Goal: Transaction & Acquisition: Book appointment/travel/reservation

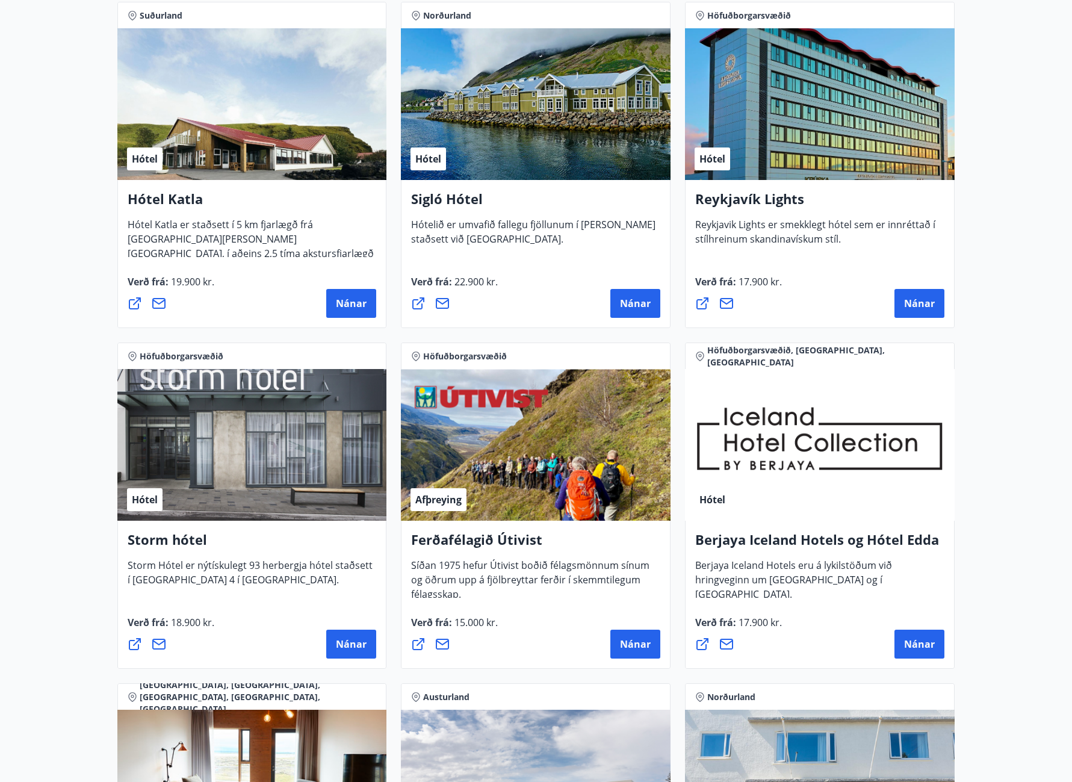
scroll to position [880, 0]
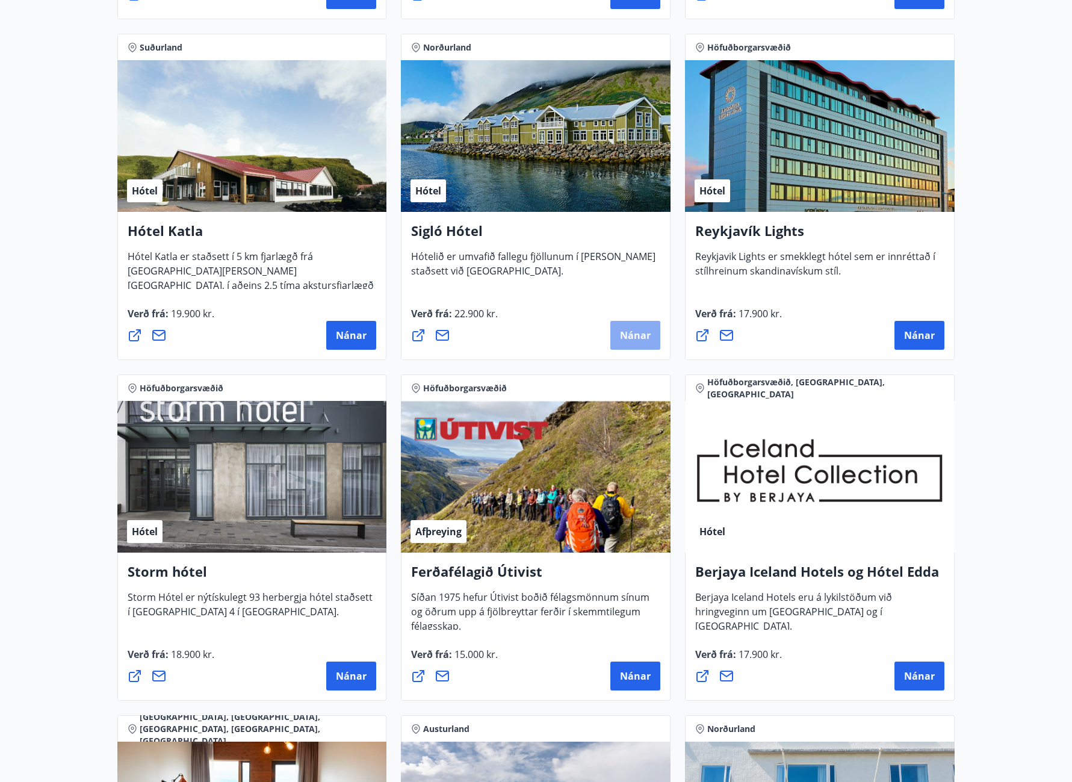
click at [630, 338] on span "Nánar" at bounding box center [635, 335] width 31 height 13
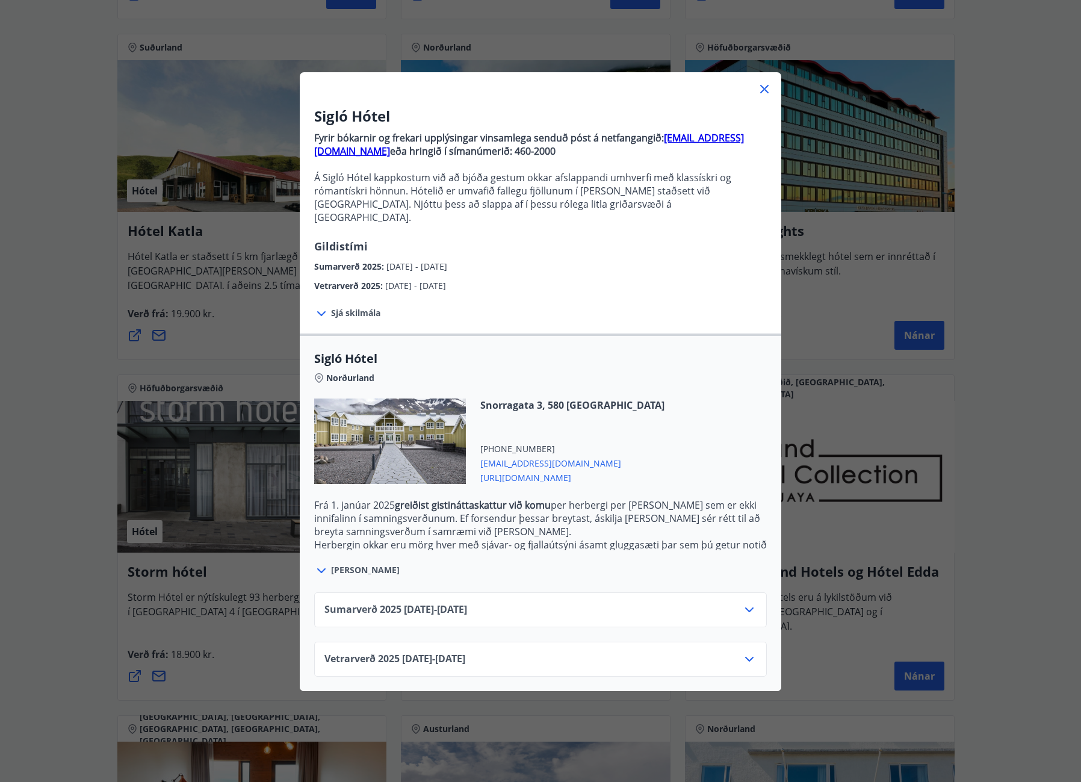
click at [696, 652] on div "Vetrarverð 2025 01.10.25 - 21.12.25" at bounding box center [541, 664] width 432 height 24
click at [748, 657] on icon at bounding box center [749, 659] width 8 height 5
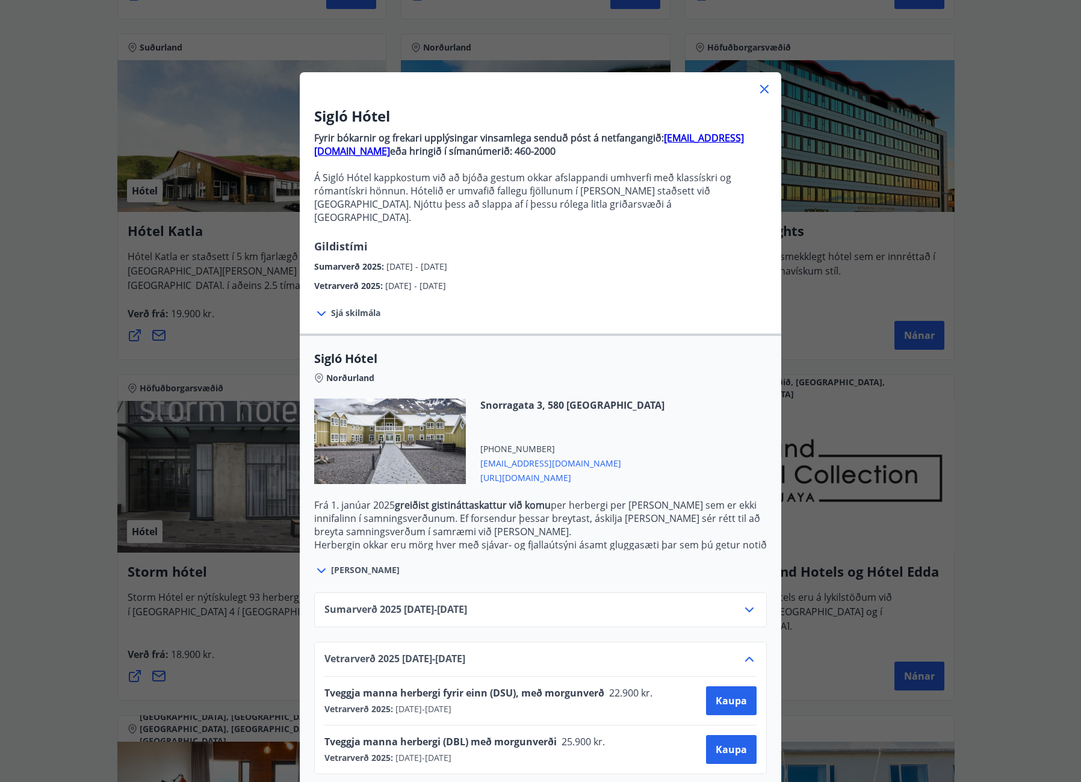
click at [502, 603] on div "Sumarverð 2025 16.05.25 - 30.09.25" at bounding box center [541, 615] width 432 height 24
click at [741, 592] on div "Sumarverð 2025 16.05.25 - 30.09.25" at bounding box center [540, 609] width 453 height 35
click at [742, 603] on icon at bounding box center [749, 610] width 14 height 14
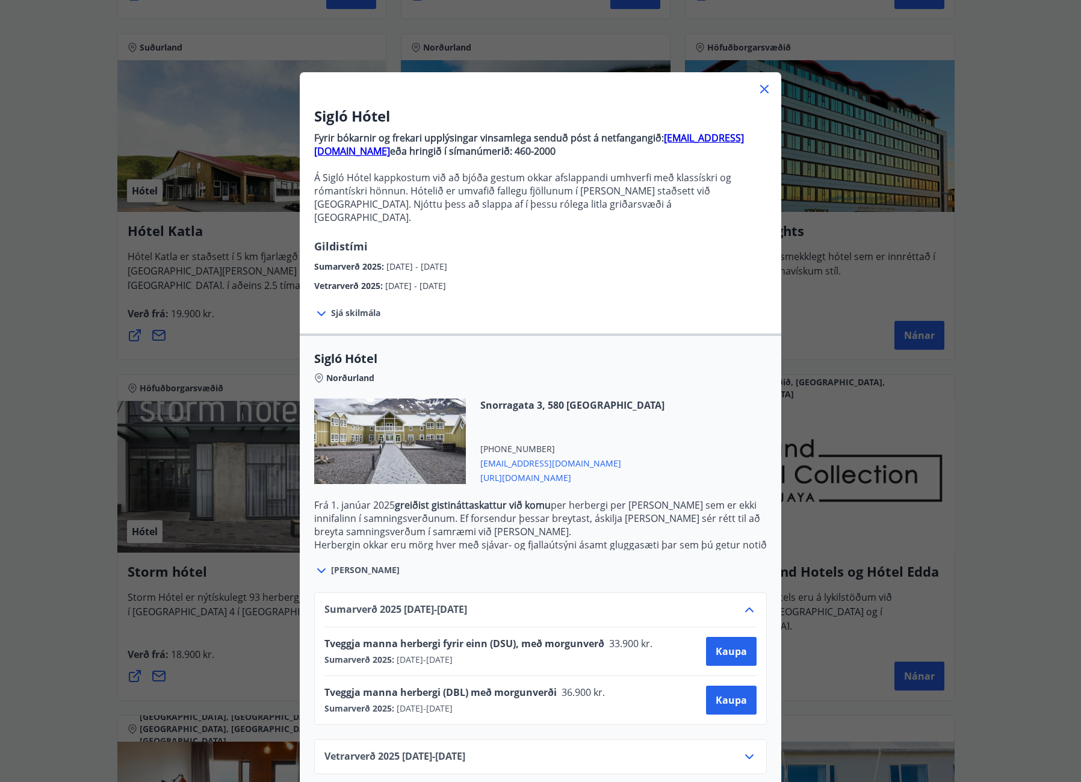
click at [759, 92] on icon at bounding box center [764, 89] width 14 height 14
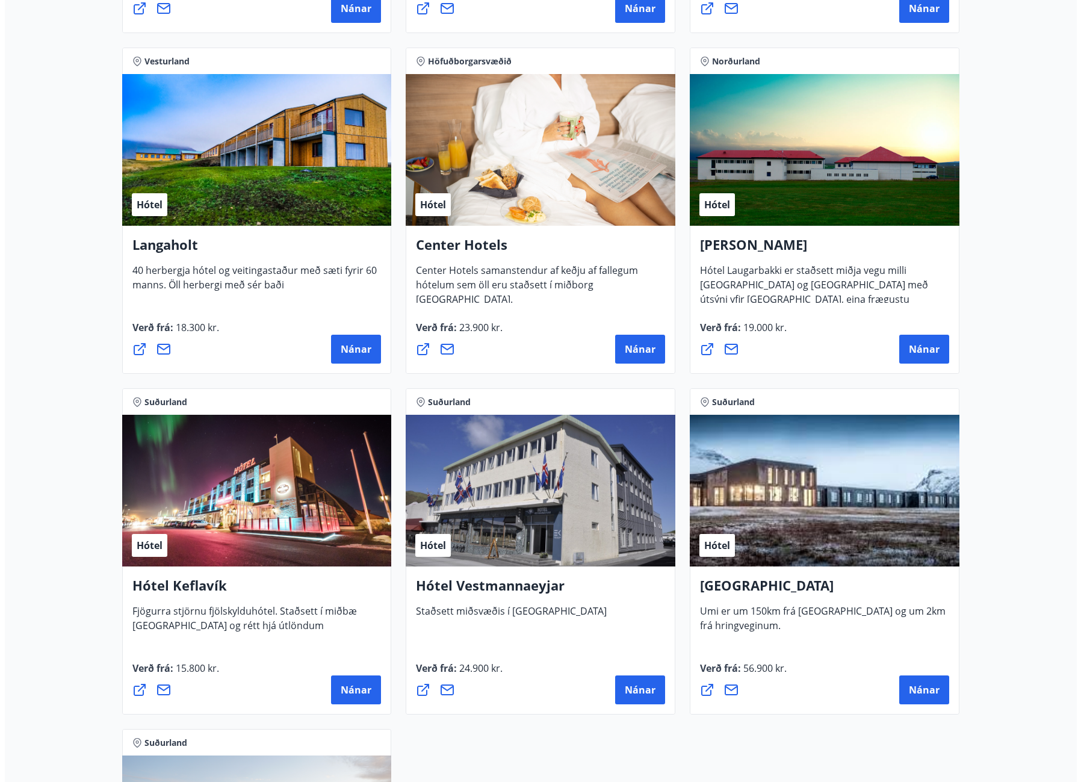
scroll to position [2577, 0]
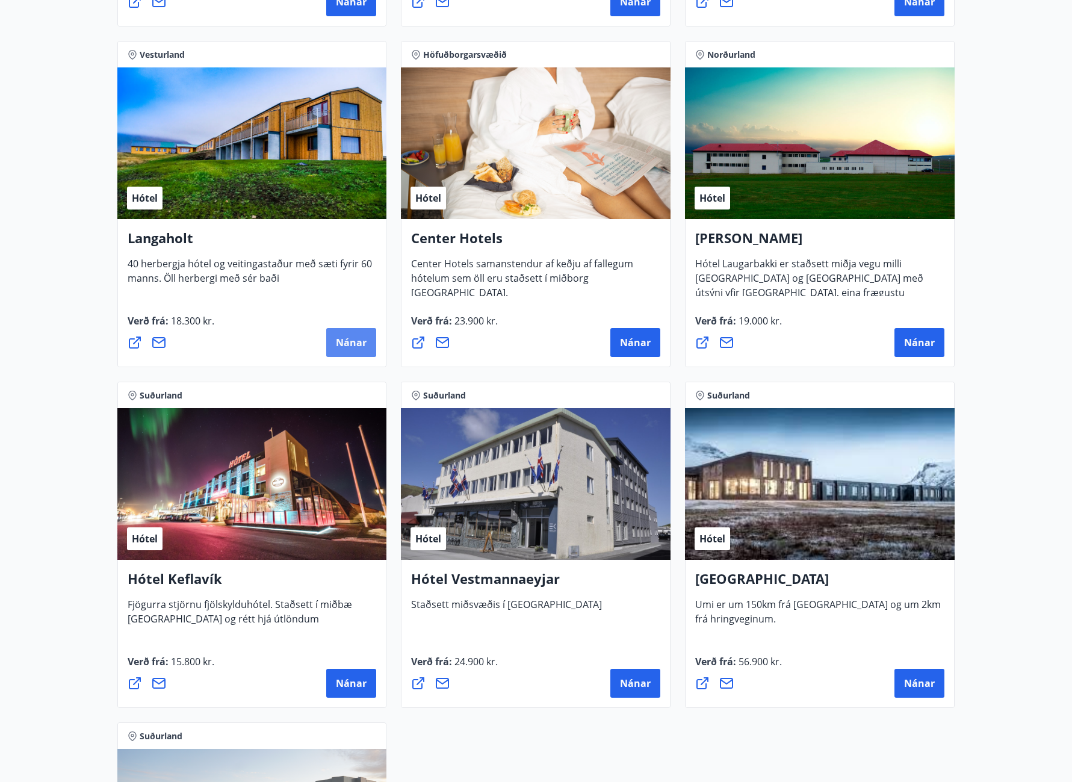
click at [361, 341] on span "Nánar" at bounding box center [351, 342] width 31 height 13
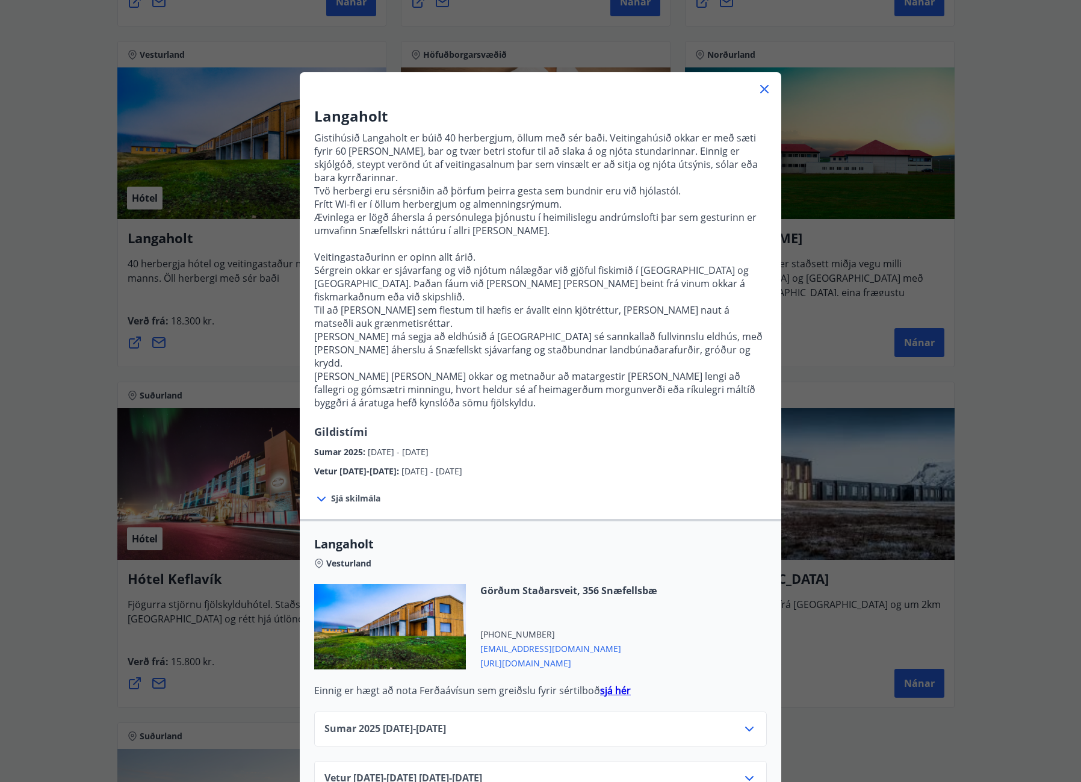
click at [609, 771] on div "Vetur 2025-2026 01.10.25 - 30.04.26" at bounding box center [541, 783] width 432 height 24
click at [742, 771] on icon at bounding box center [749, 778] width 14 height 14
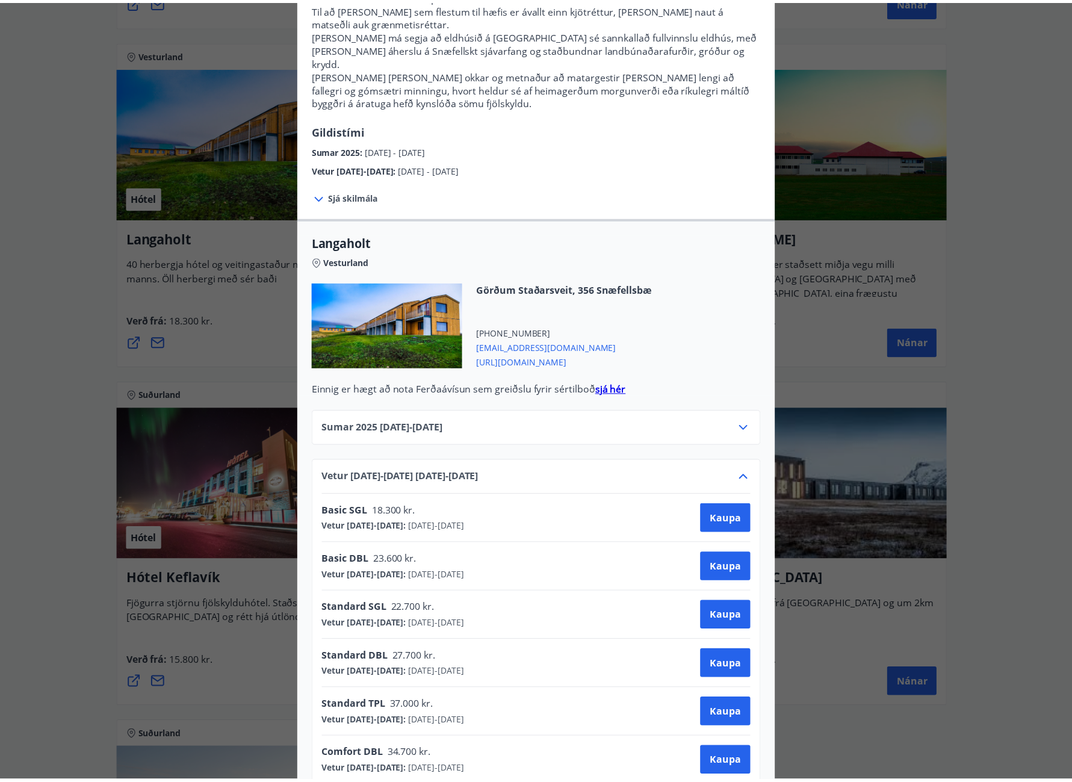
scroll to position [339, 0]
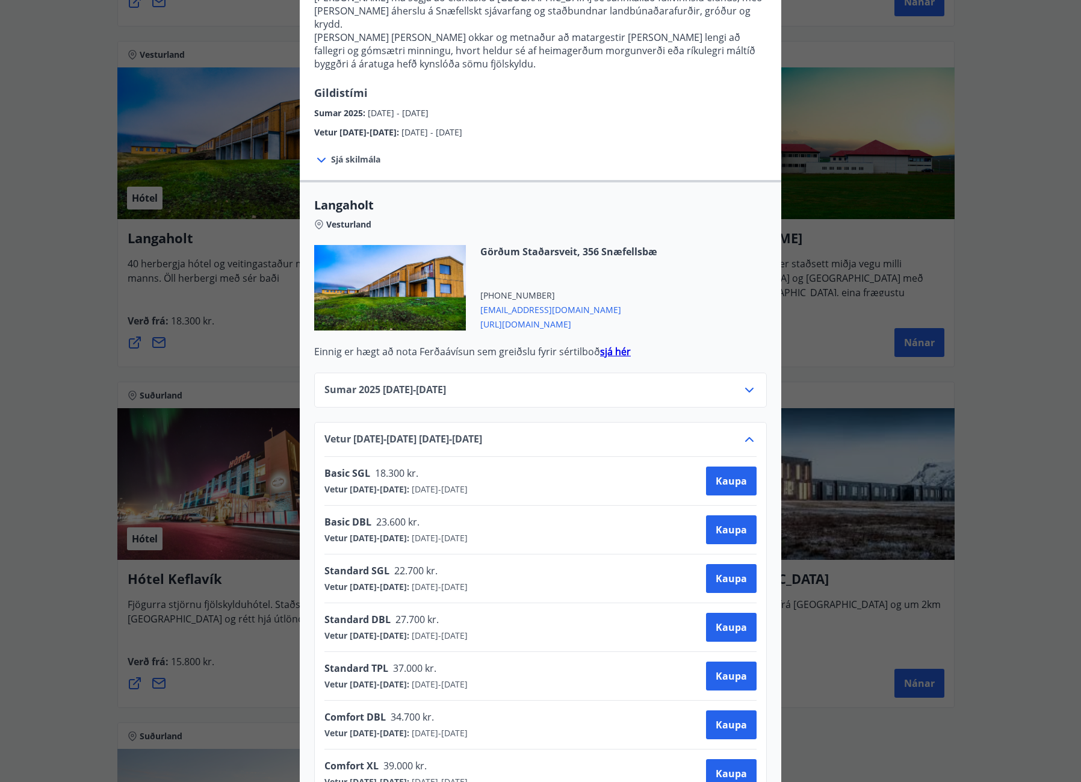
click at [997, 64] on div "Langaholt Gistihúsið Langaholt er búið 40 herbergjum, öllum með sér baði. Veiti…" at bounding box center [540, 52] width 1081 height 782
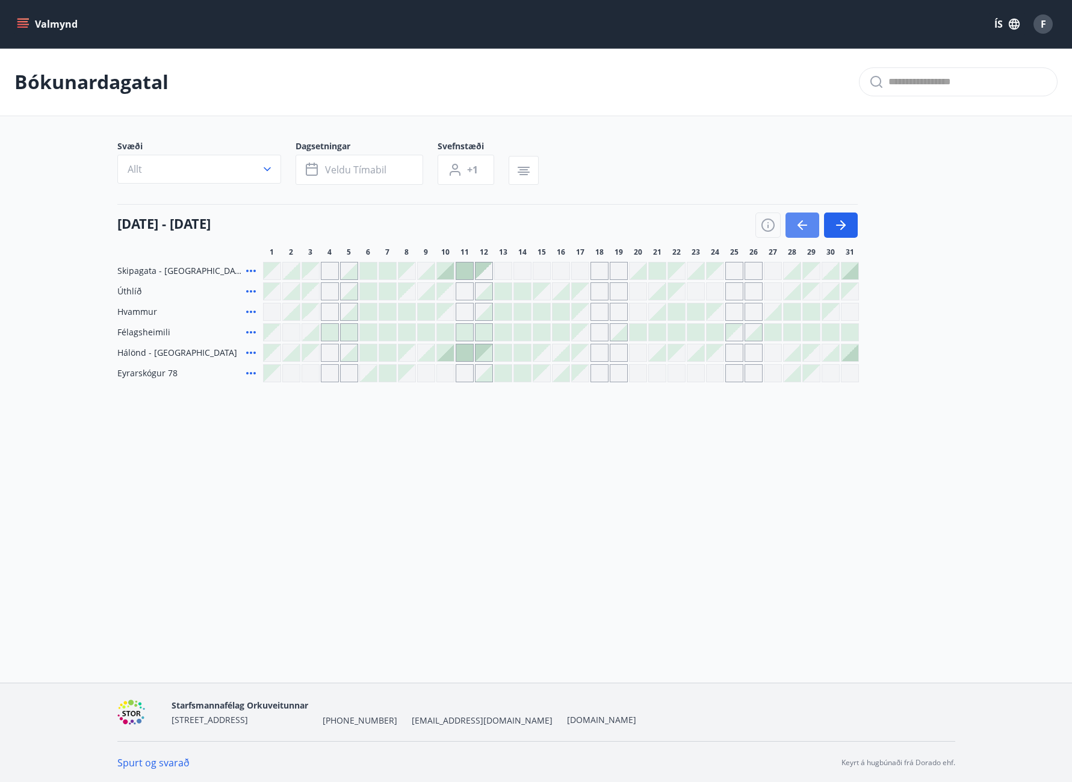
click at [806, 215] on button "button" at bounding box center [803, 225] width 34 height 25
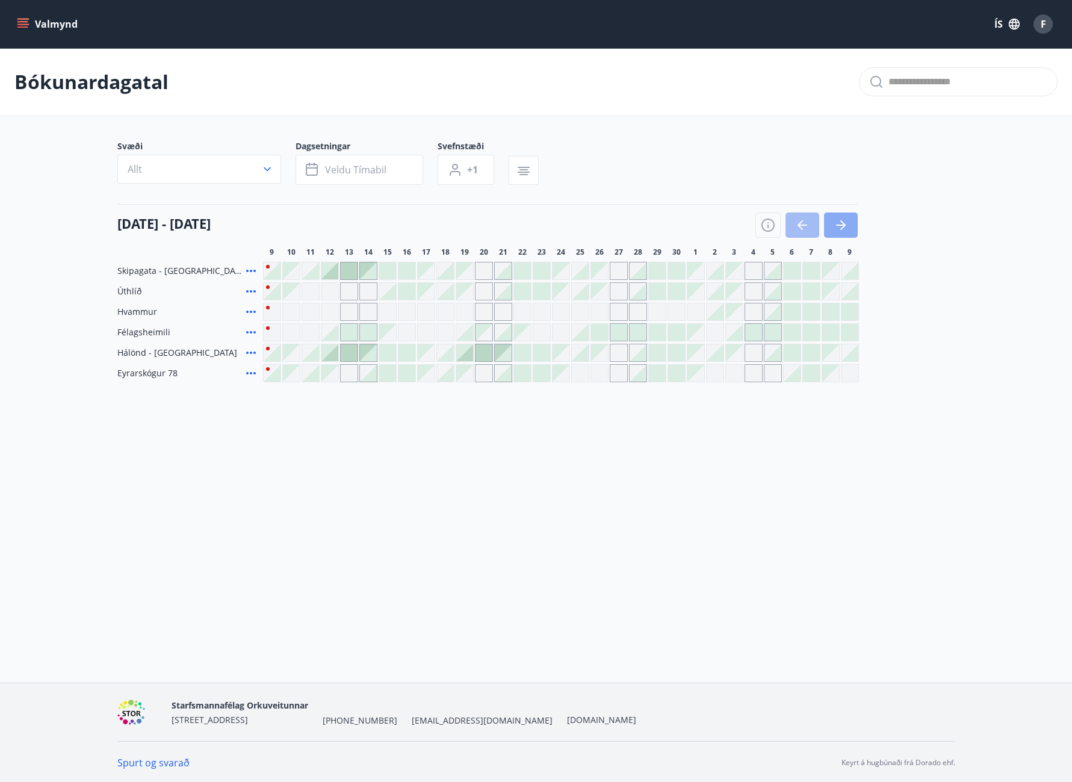
click at [845, 232] on button "button" at bounding box center [841, 225] width 34 height 25
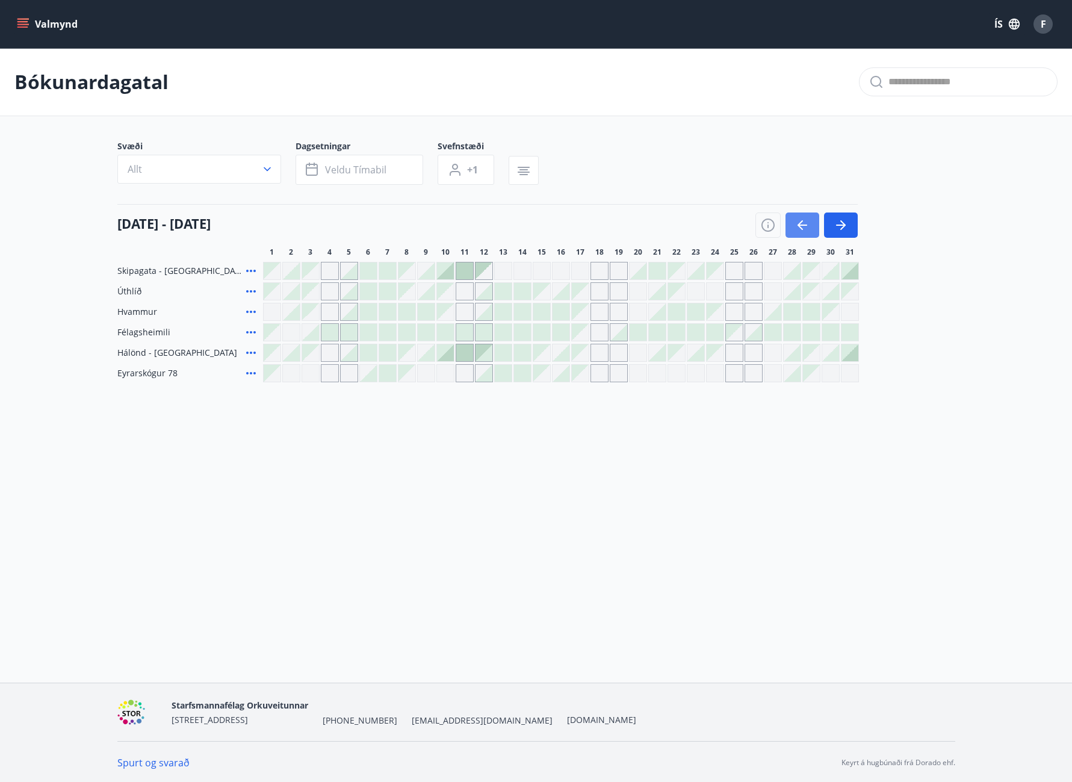
click at [804, 228] on icon "button" at bounding box center [802, 225] width 14 height 14
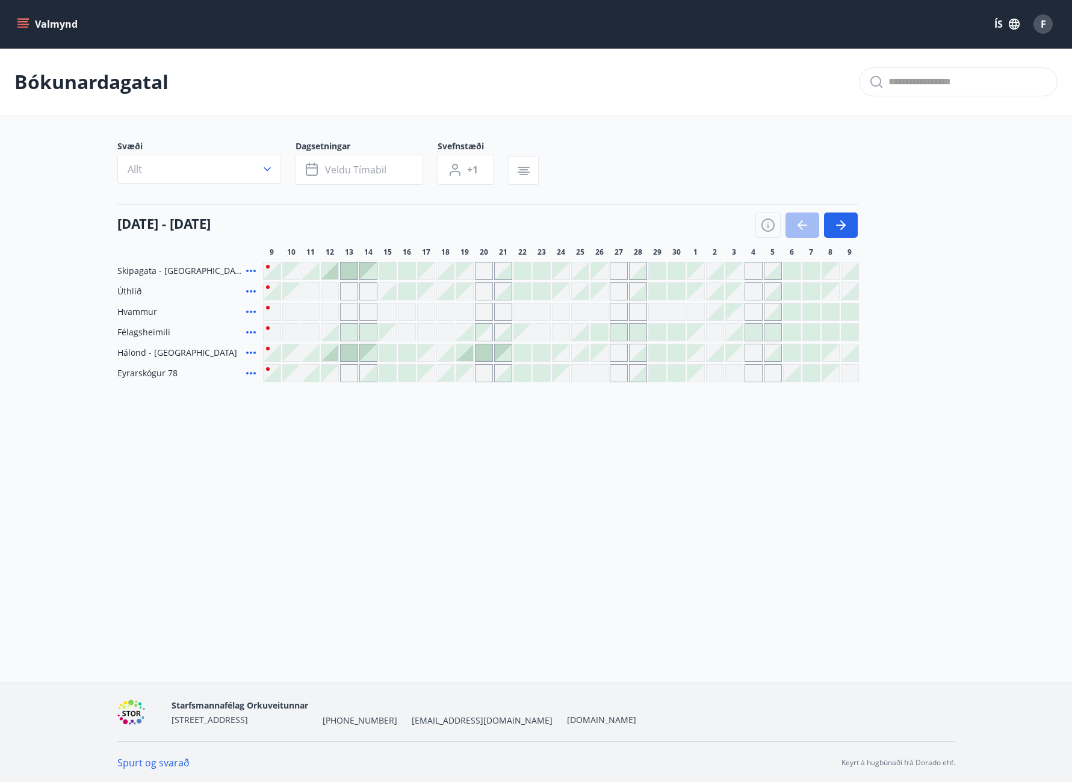
click at [22, 21] on icon "menu" at bounding box center [22, 21] width 11 height 1
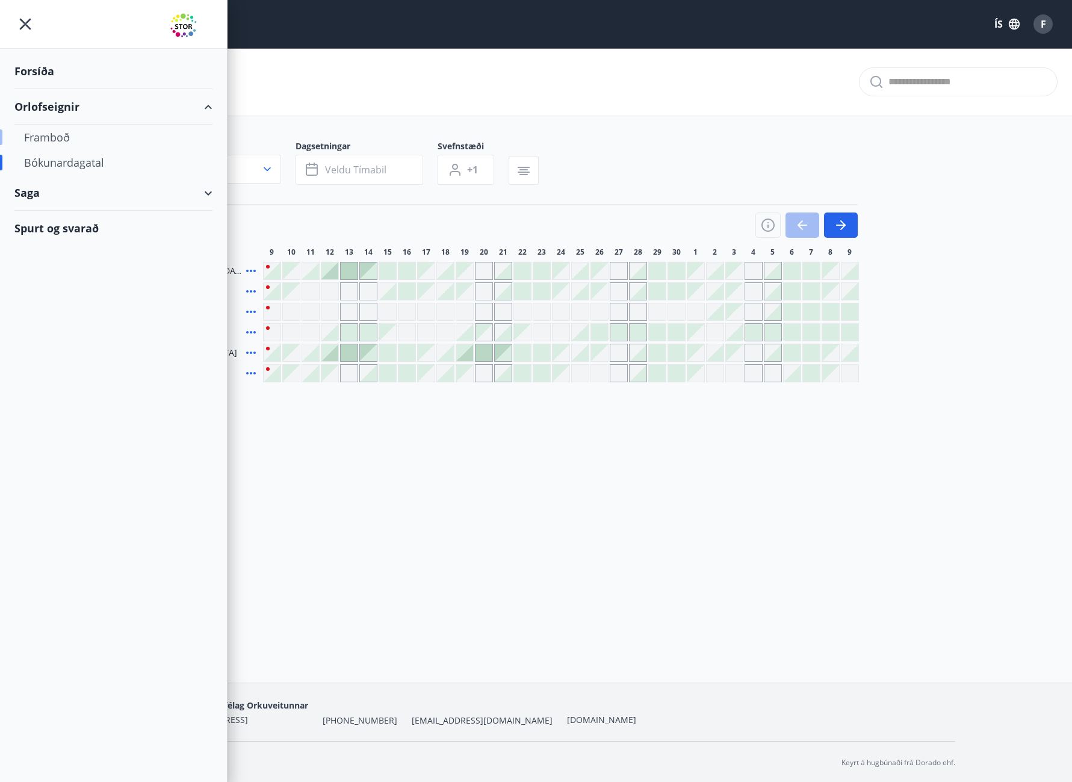
click at [56, 132] on div "Framboð" at bounding box center [113, 137] width 179 height 25
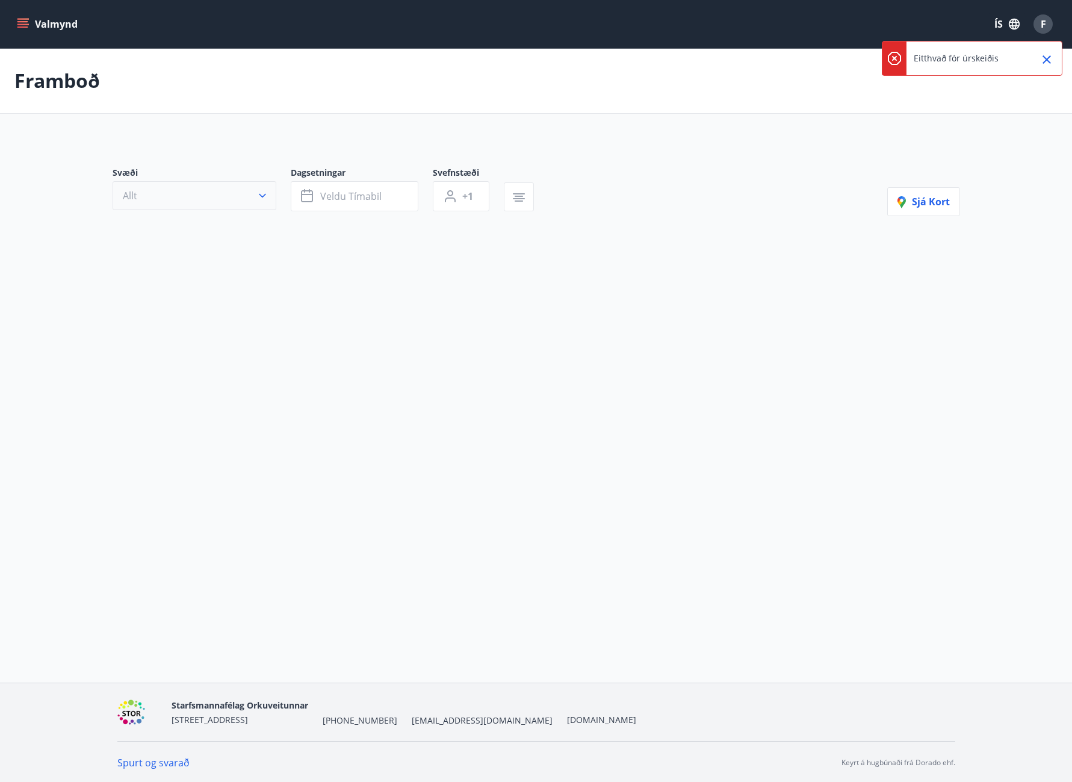
click at [221, 185] on button "Allt" at bounding box center [195, 195] width 164 height 29
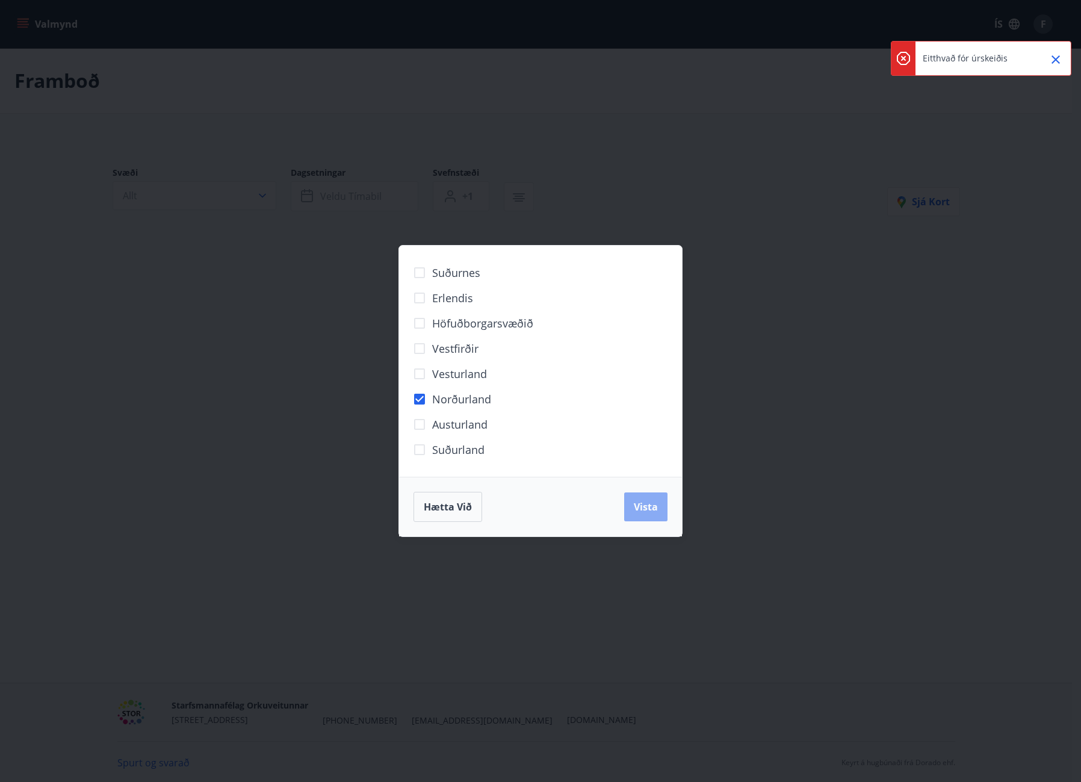
click at [635, 502] on span "Vista" at bounding box center [646, 506] width 24 height 13
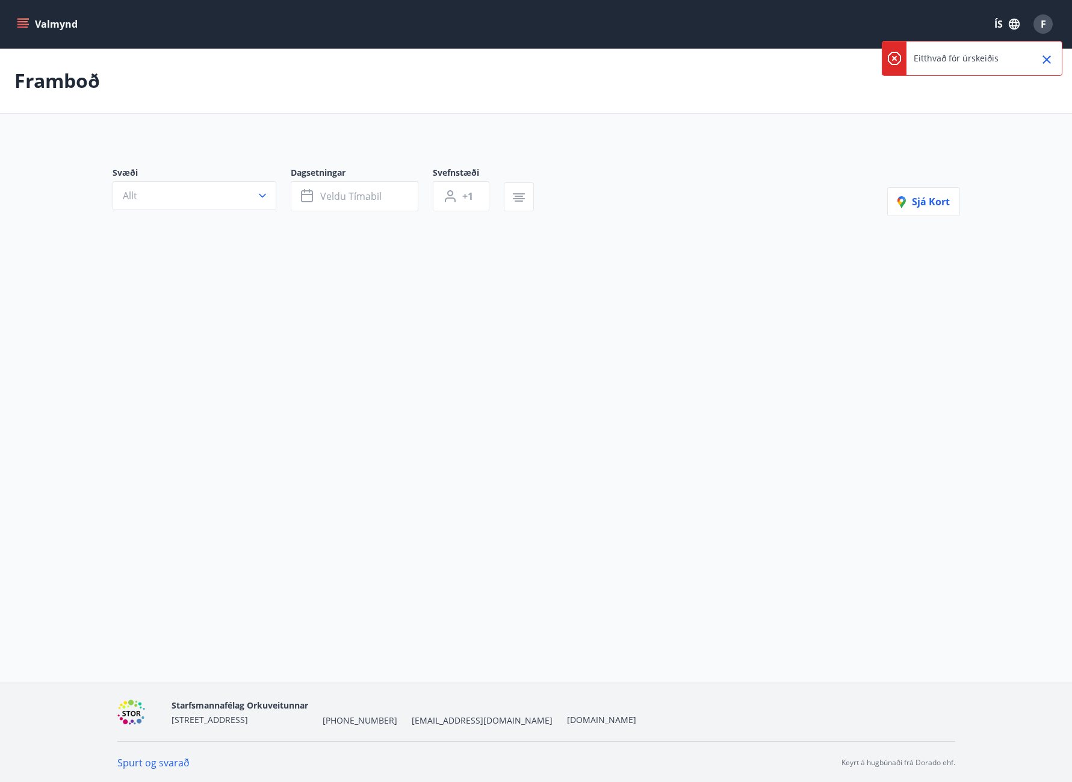
click at [528, 302] on div "Framboð Svæði Allt Dagsetningar Veldu tímabil Svefnstæði +1 Sjá kort" at bounding box center [536, 190] width 1072 height 284
click at [1046, 63] on div "Framboð" at bounding box center [536, 81] width 1072 height 66
click at [67, 22] on button "Valmynd" at bounding box center [48, 24] width 68 height 22
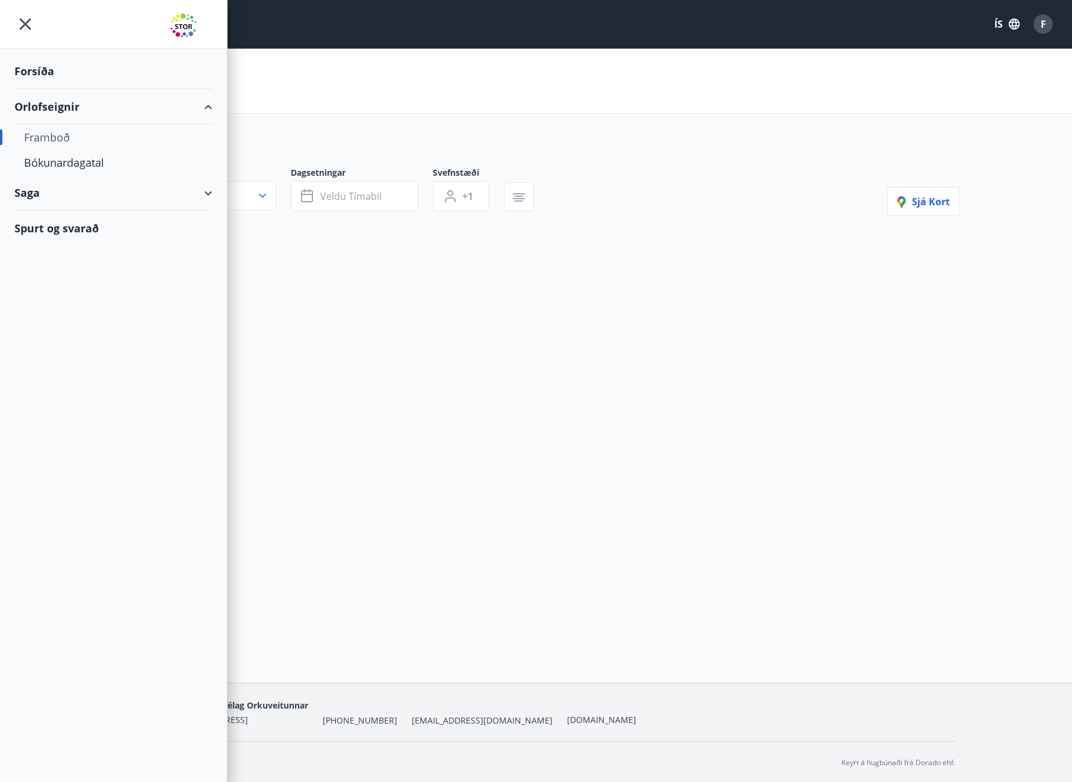
click at [49, 72] on div "Forsíða" at bounding box center [113, 72] width 198 height 36
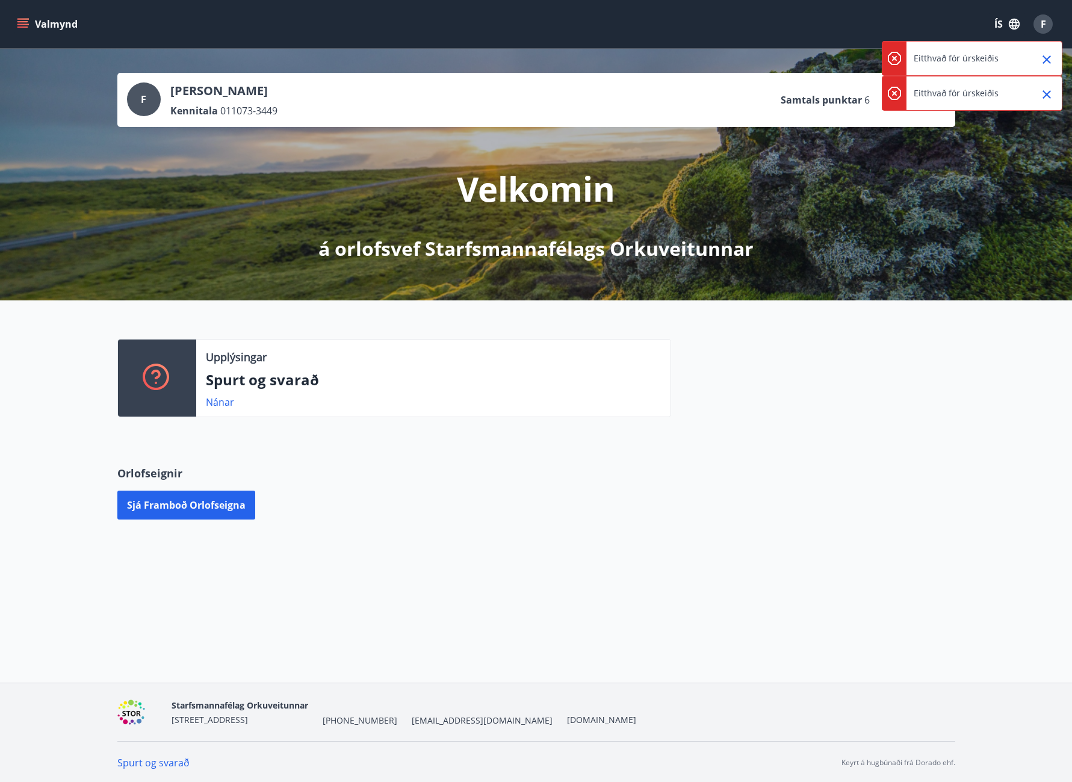
click at [43, 16] on button "Valmynd" at bounding box center [48, 24] width 68 height 22
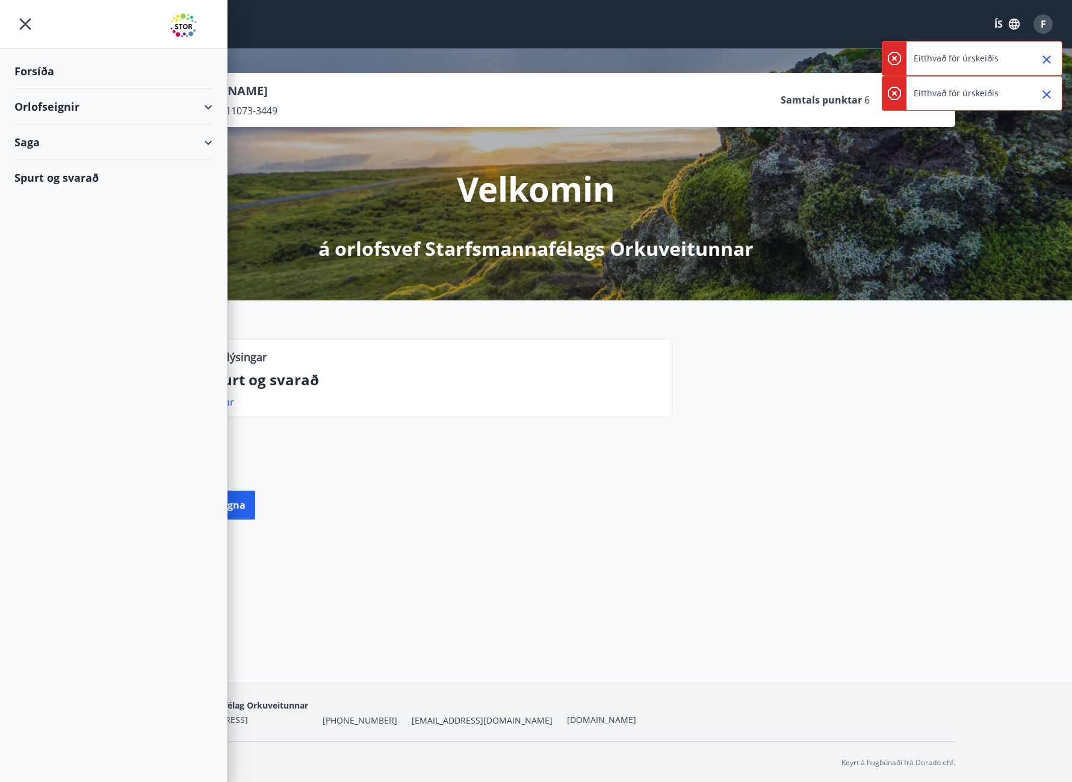
click at [54, 107] on div "Orlofseignir" at bounding box center [113, 107] width 198 height 36
click at [49, 129] on div "Framboð" at bounding box center [113, 137] width 179 height 25
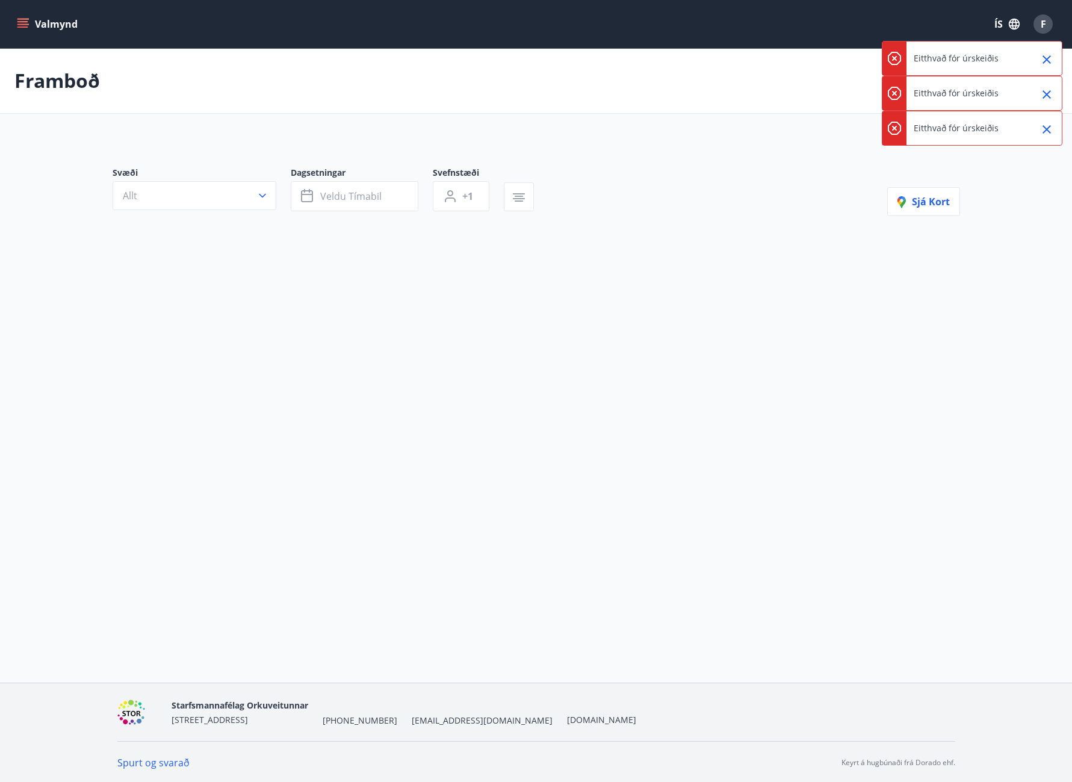
click at [28, 15] on button "Valmynd" at bounding box center [48, 24] width 68 height 22
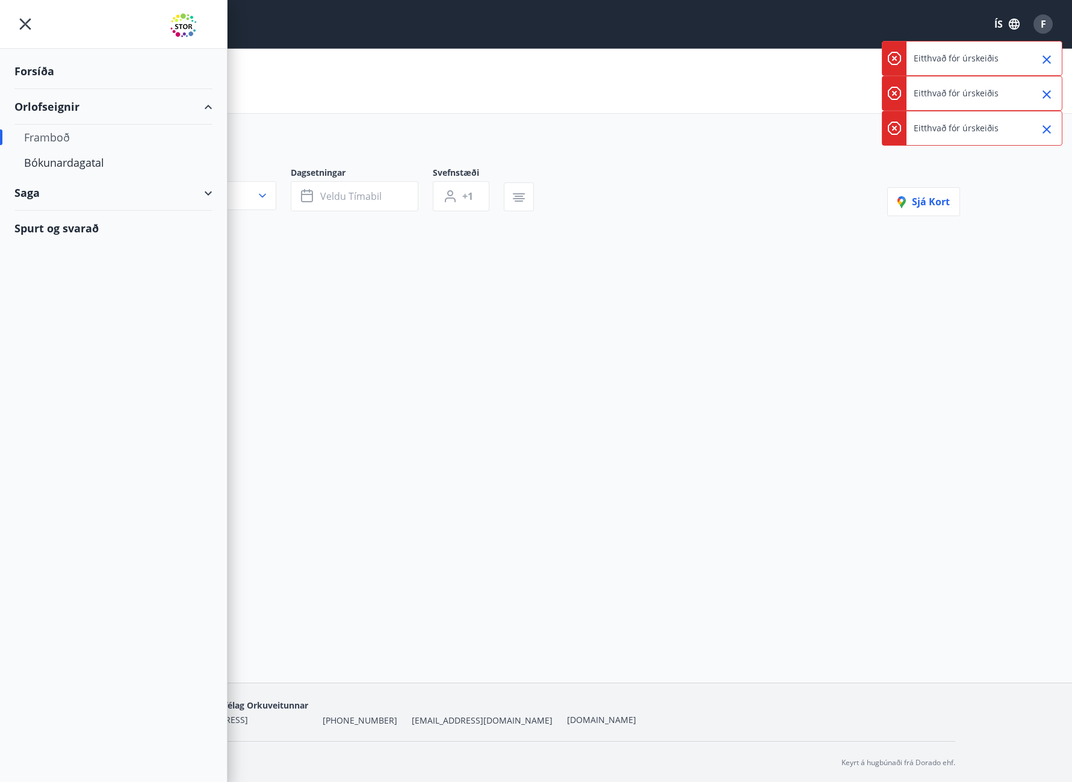
click at [202, 190] on div "Saga" at bounding box center [113, 193] width 198 height 36
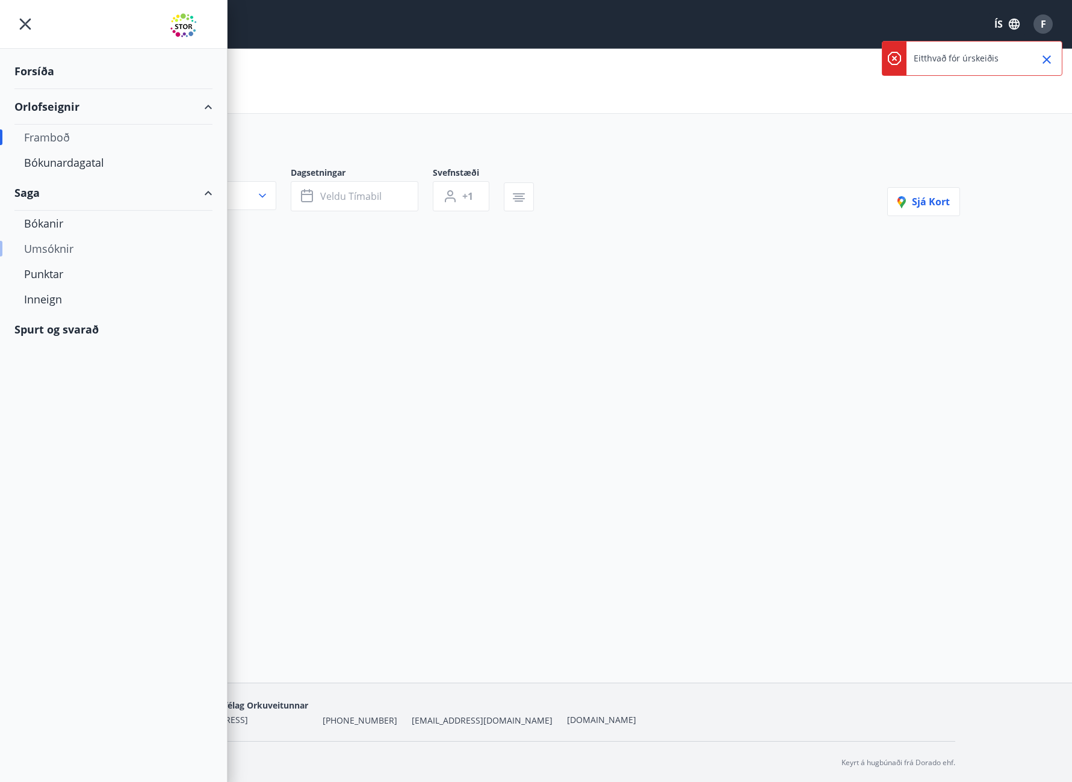
click at [72, 248] on div "Umsóknir" at bounding box center [113, 248] width 179 height 25
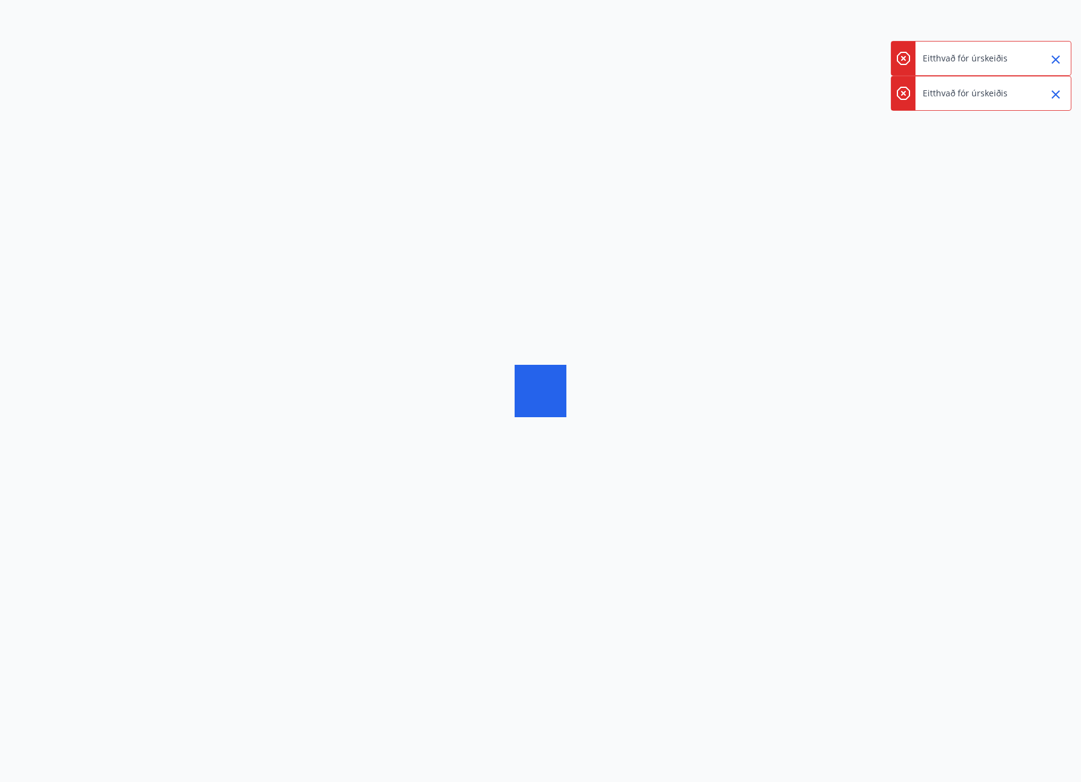
click at [1049, 57] on icon "Close" at bounding box center [1056, 59] width 14 height 14
click at [1045, 62] on div at bounding box center [1051, 59] width 30 height 34
click at [1054, 61] on icon "Close" at bounding box center [1056, 59] width 8 height 8
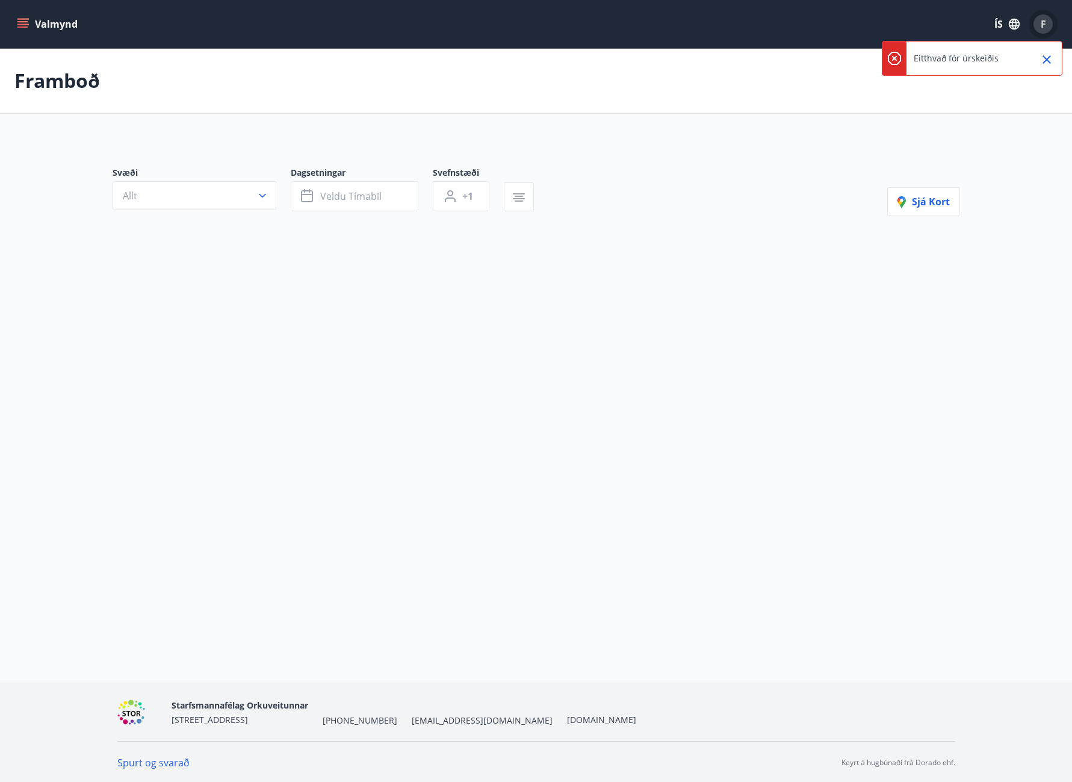
click at [1048, 25] on div "F" at bounding box center [1043, 23] width 19 height 19
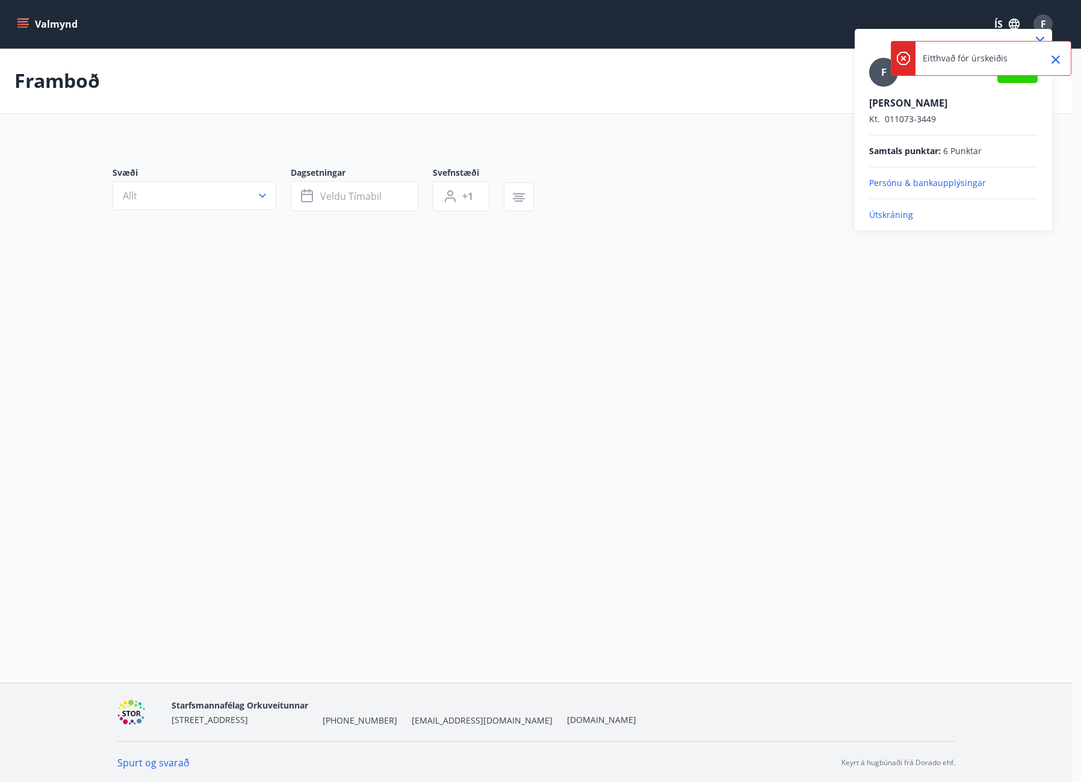
click at [896, 212] on p "Útskráning" at bounding box center [953, 215] width 169 height 12
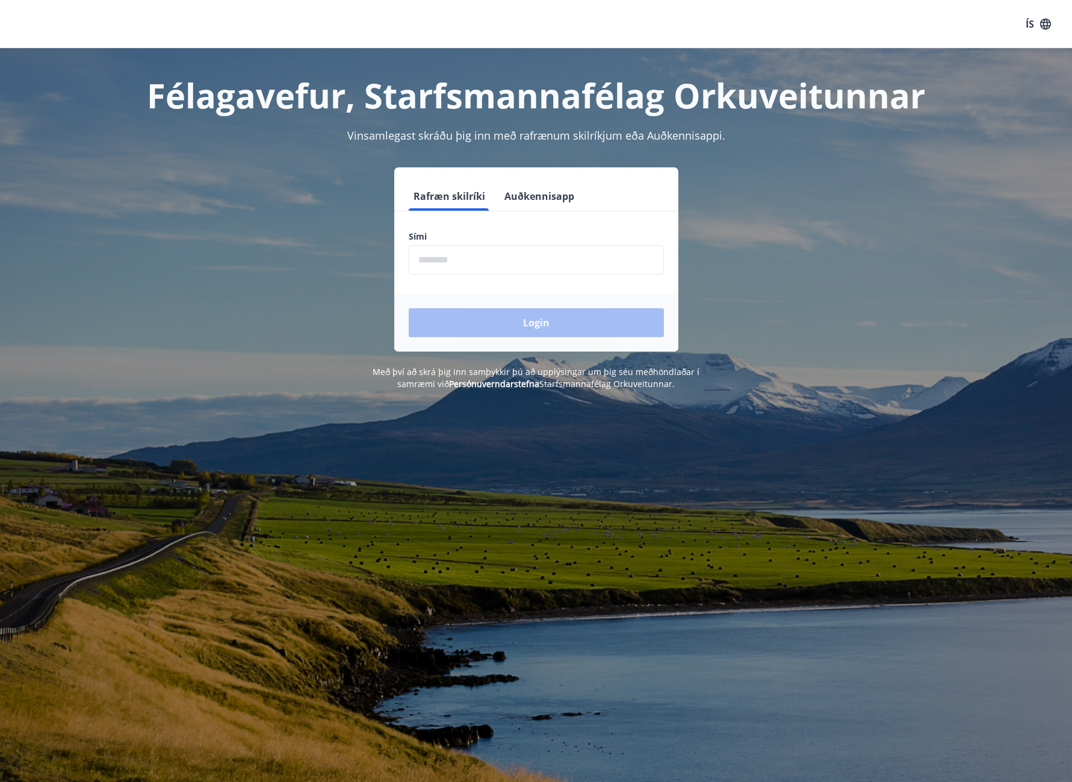
drag, startPoint x: 455, startPoint y: 253, endPoint x: 446, endPoint y: 264, distance: 14.1
click at [455, 253] on input "phone" at bounding box center [536, 260] width 255 height 30
type input "********"
click at [479, 319] on button "Login" at bounding box center [536, 322] width 255 height 29
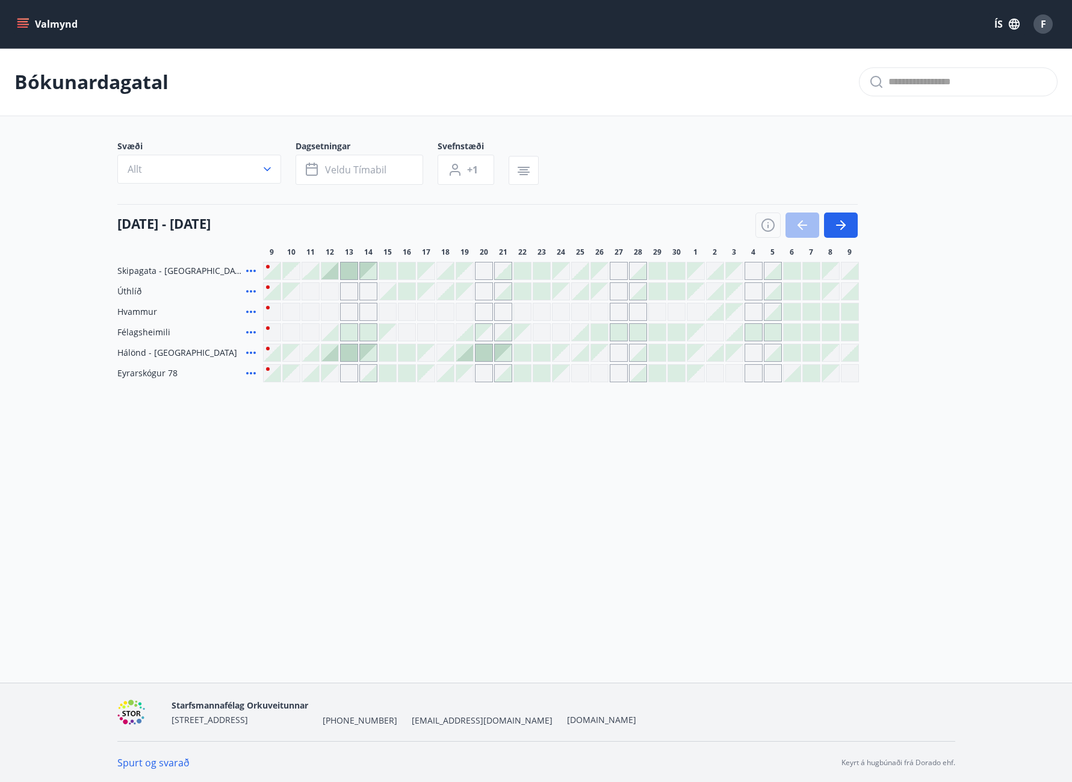
click at [11, 23] on div "Valmynd ÍS F" at bounding box center [536, 24] width 1072 height 48
click at [18, 23] on icon "menu" at bounding box center [23, 24] width 12 height 12
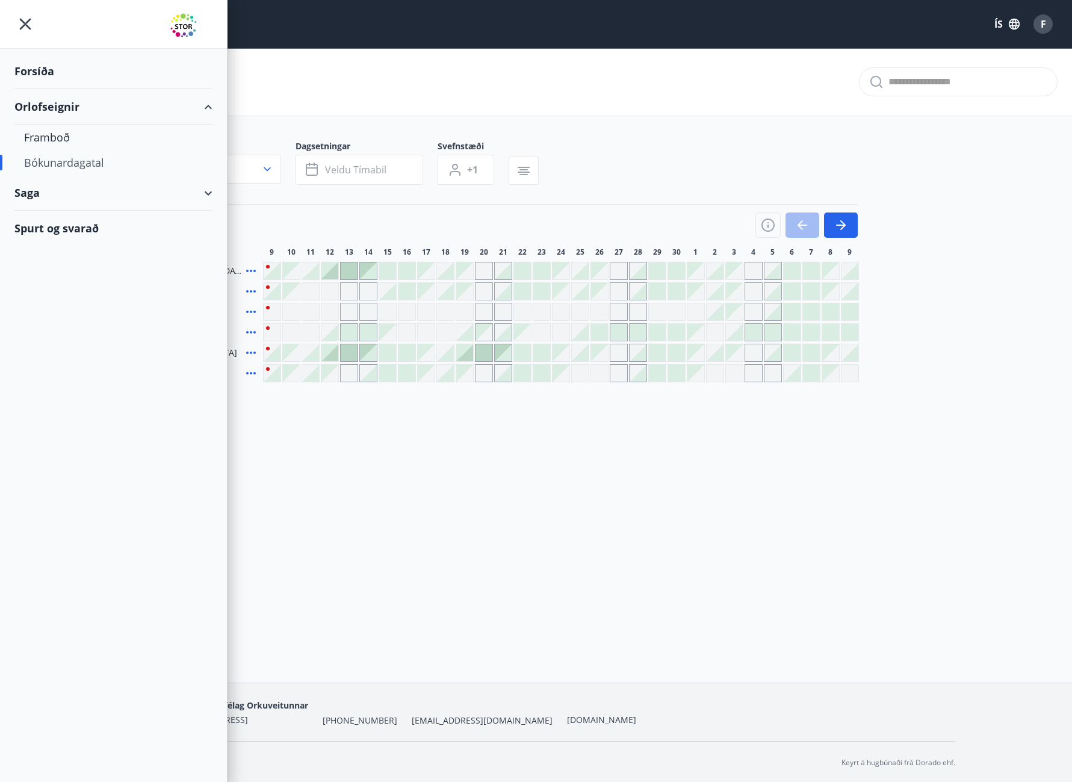
click at [40, 67] on div "Forsíða" at bounding box center [113, 72] width 198 height 36
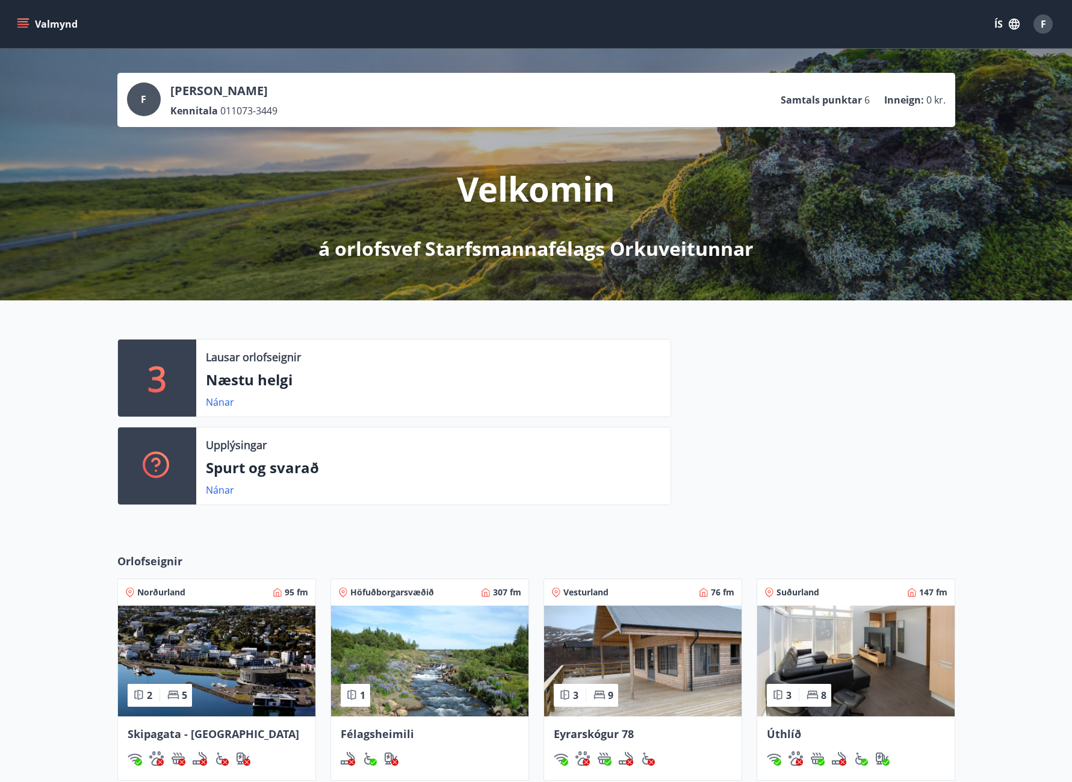
click at [1045, 24] on span "F" at bounding box center [1043, 23] width 5 height 13
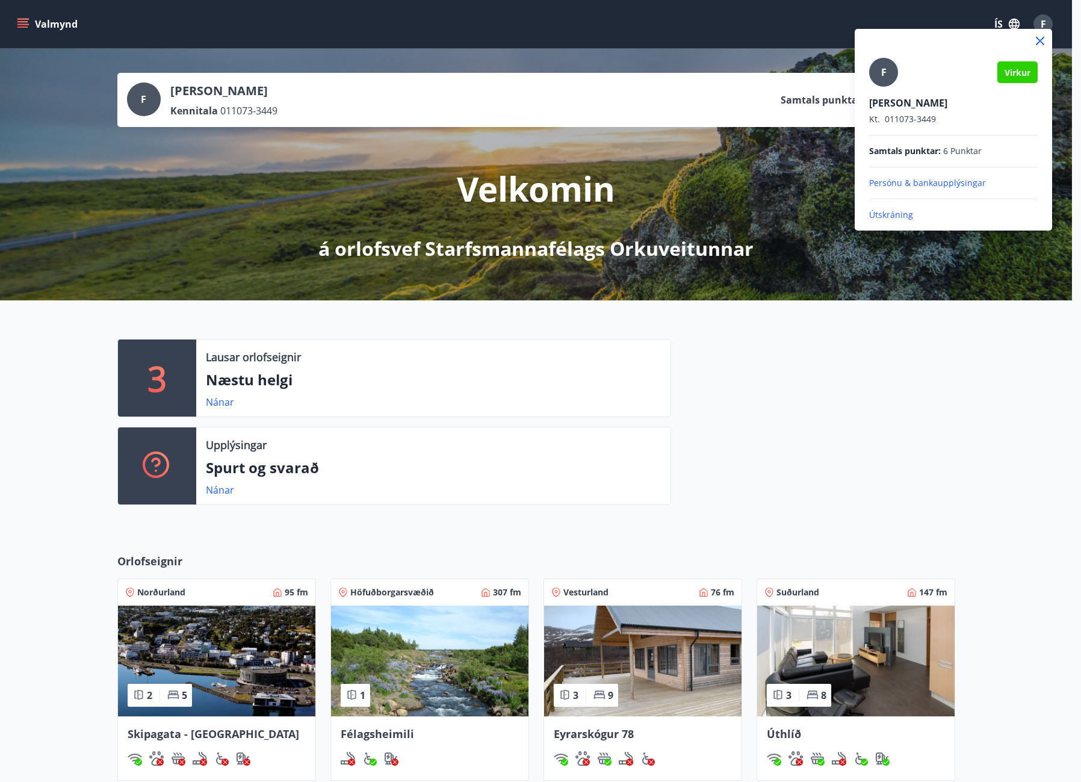
click at [949, 443] on div at bounding box center [540, 391] width 1081 height 782
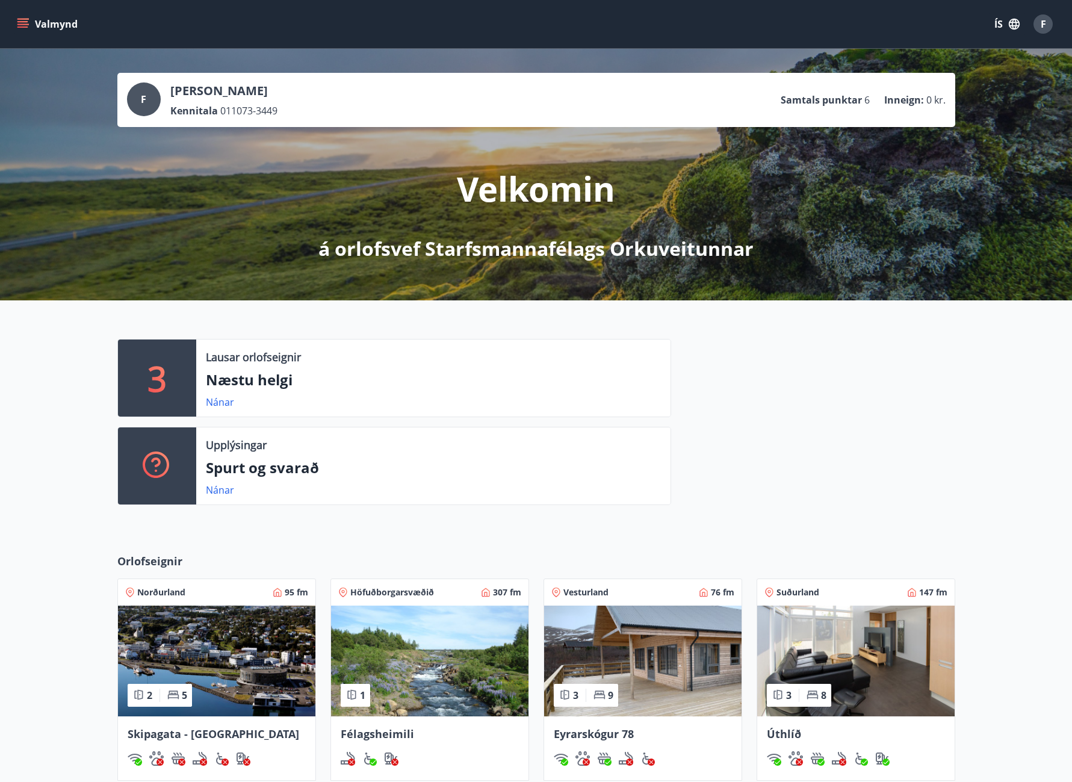
click at [20, 20] on icon "menu" at bounding box center [23, 24] width 12 height 12
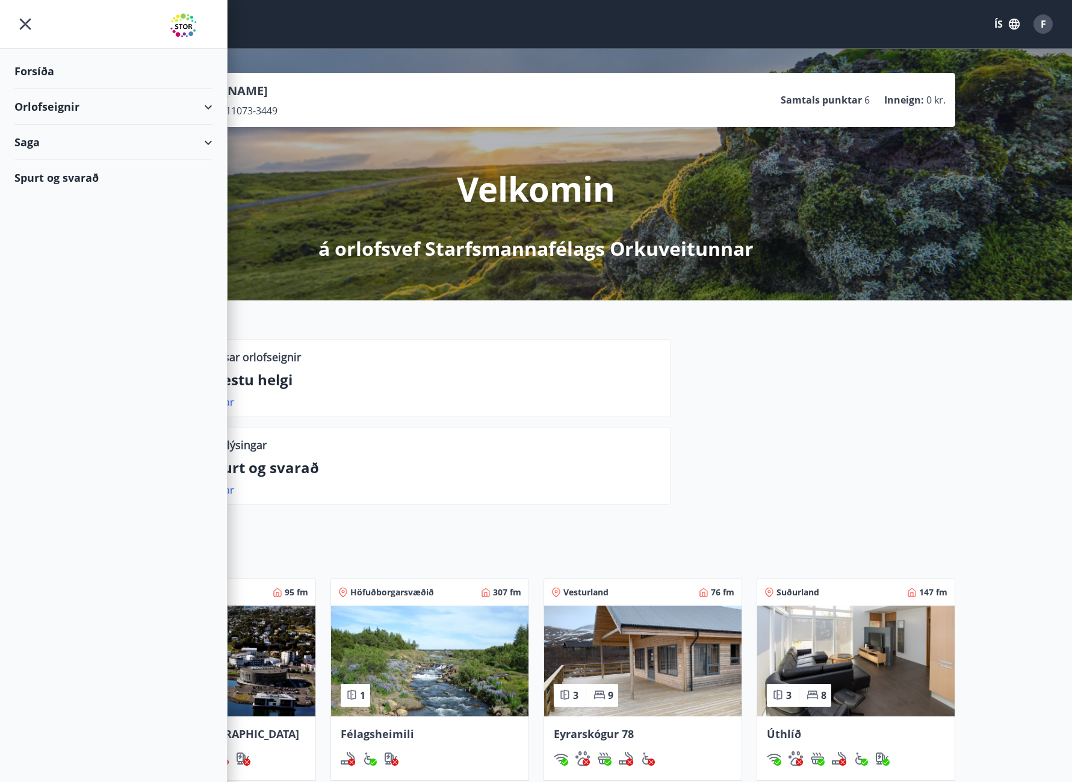
click at [202, 151] on div "Saga" at bounding box center [113, 143] width 198 height 36
click at [54, 172] on div "Bókanir" at bounding box center [113, 172] width 179 height 25
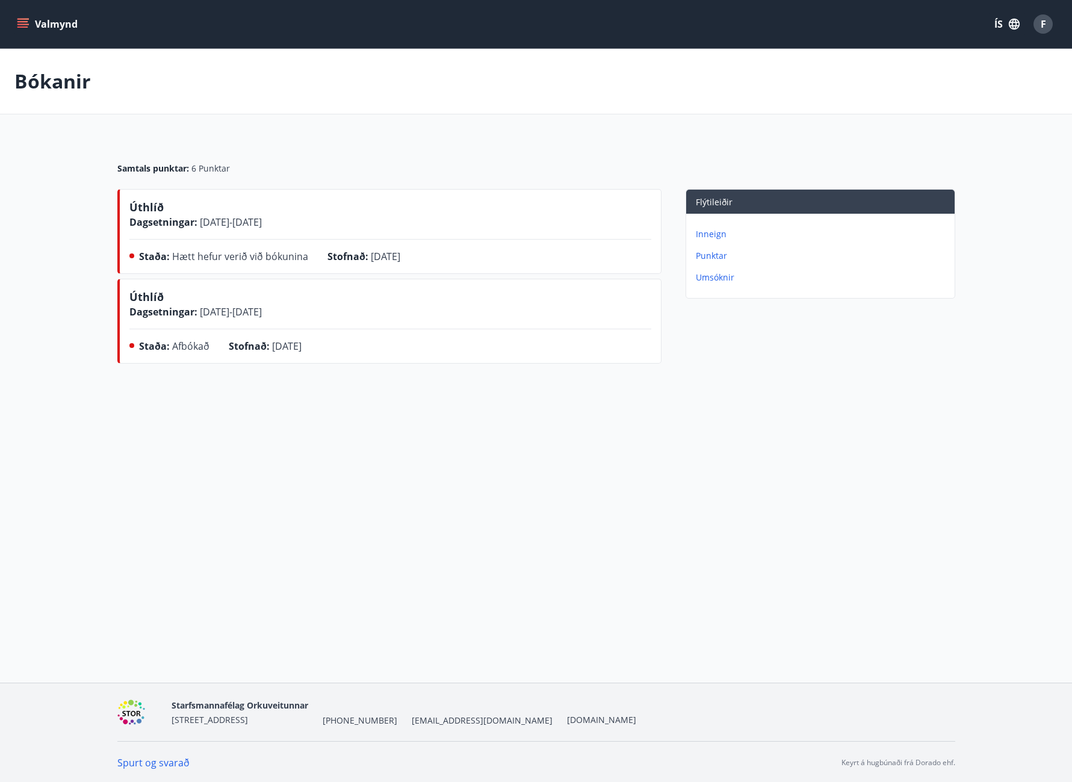
click at [709, 239] on p "Inneign" at bounding box center [823, 234] width 254 height 12
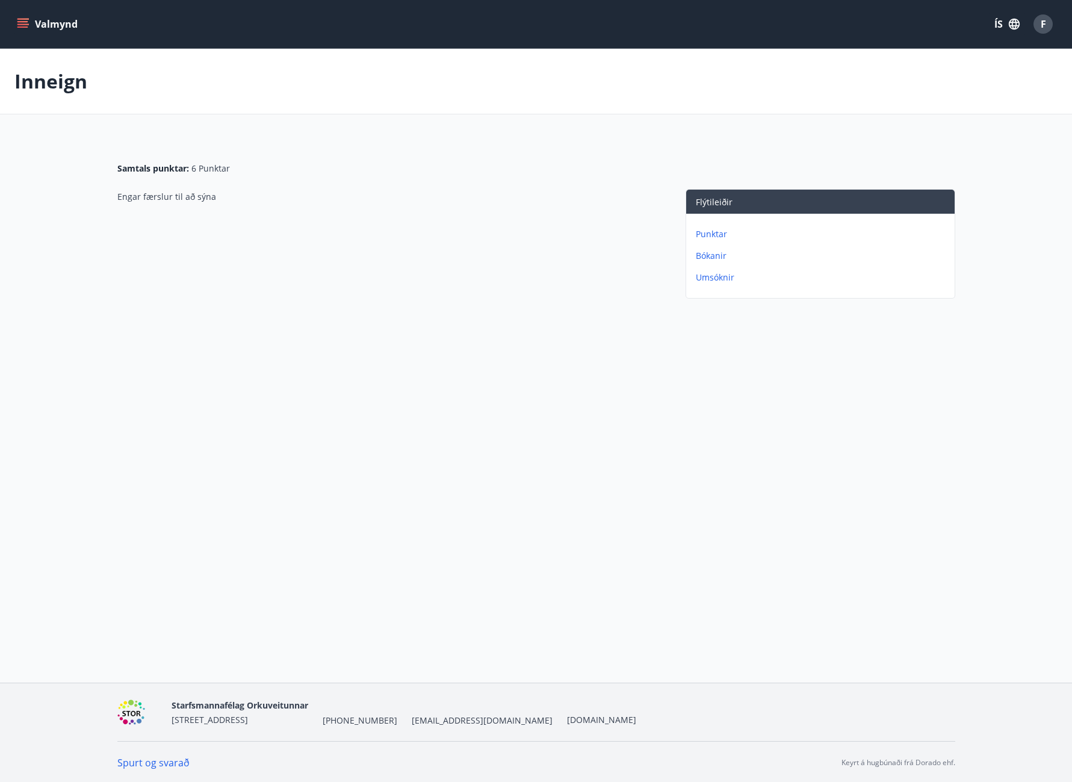
click at [718, 257] on p "Bókanir" at bounding box center [823, 256] width 254 height 12
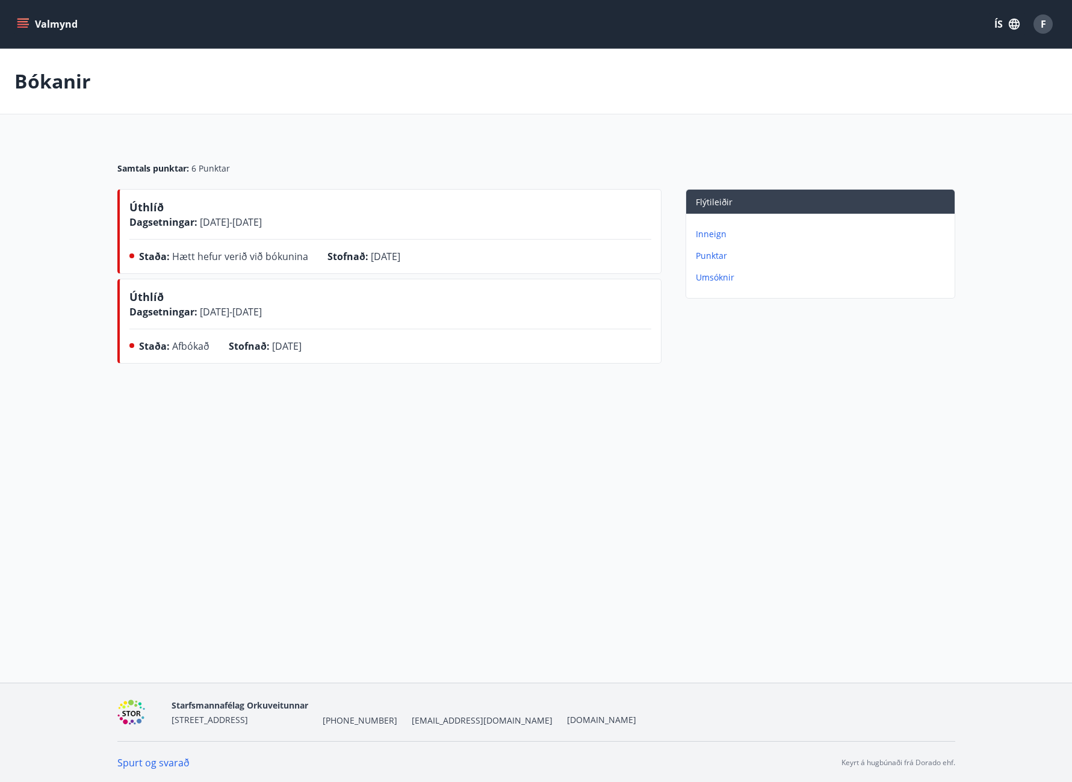
click at [29, 19] on button "Valmynd" at bounding box center [48, 24] width 68 height 22
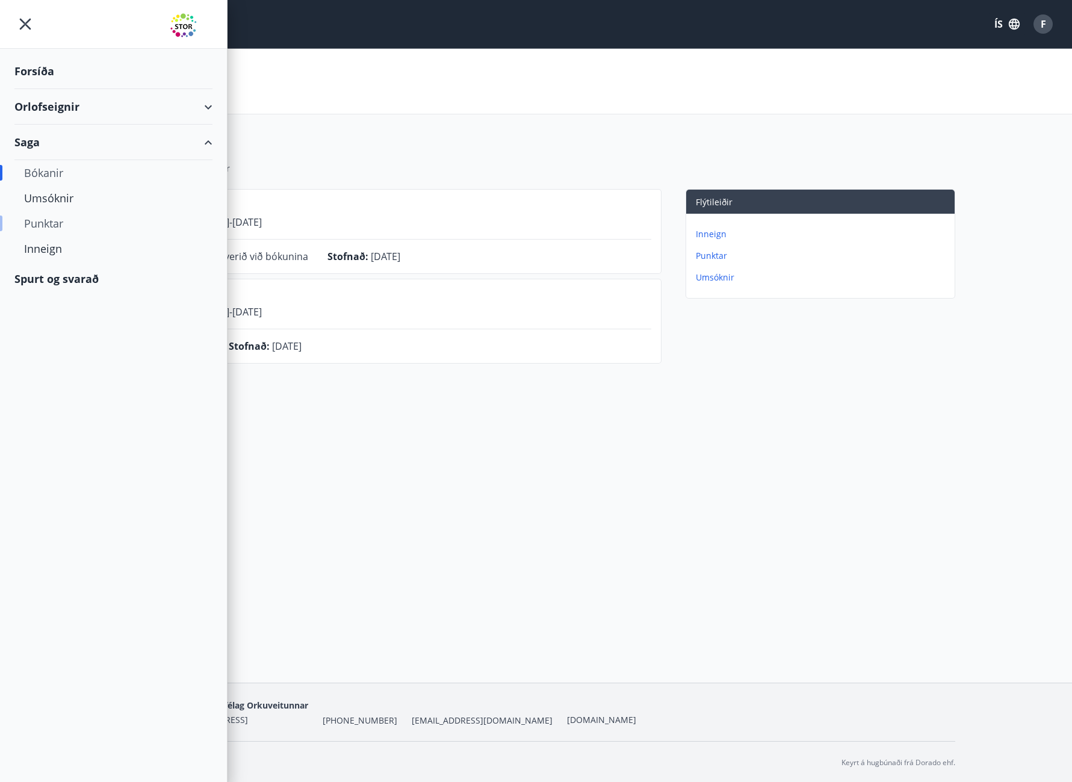
click at [40, 217] on div "Punktar" at bounding box center [113, 223] width 179 height 25
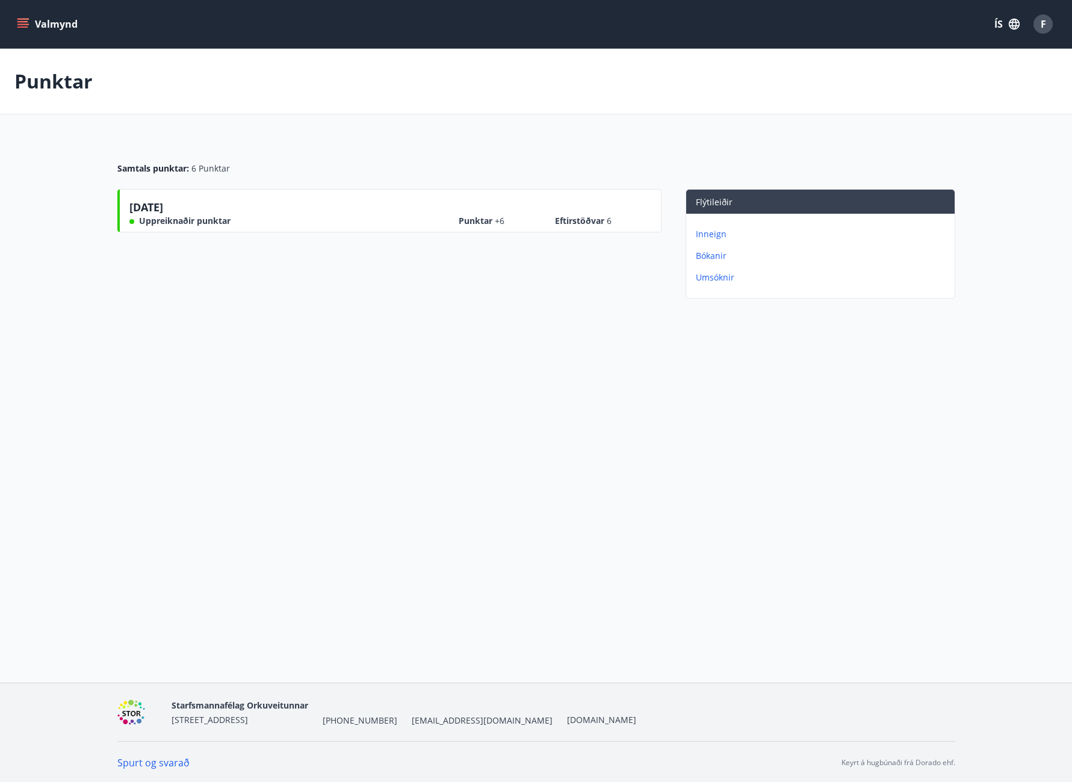
click at [19, 23] on icon "menu" at bounding box center [23, 24] width 12 height 12
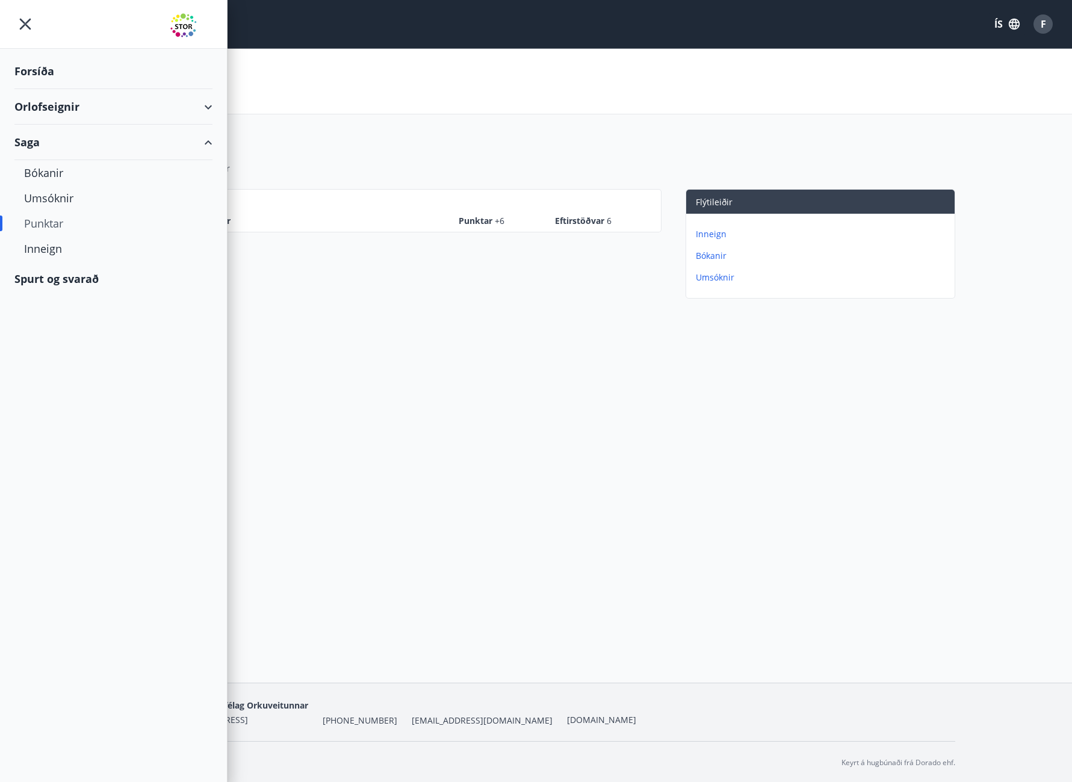
click at [143, 105] on div "Orlofseignir" at bounding box center [113, 107] width 198 height 36
click at [45, 133] on div "Framboð" at bounding box center [113, 137] width 179 height 25
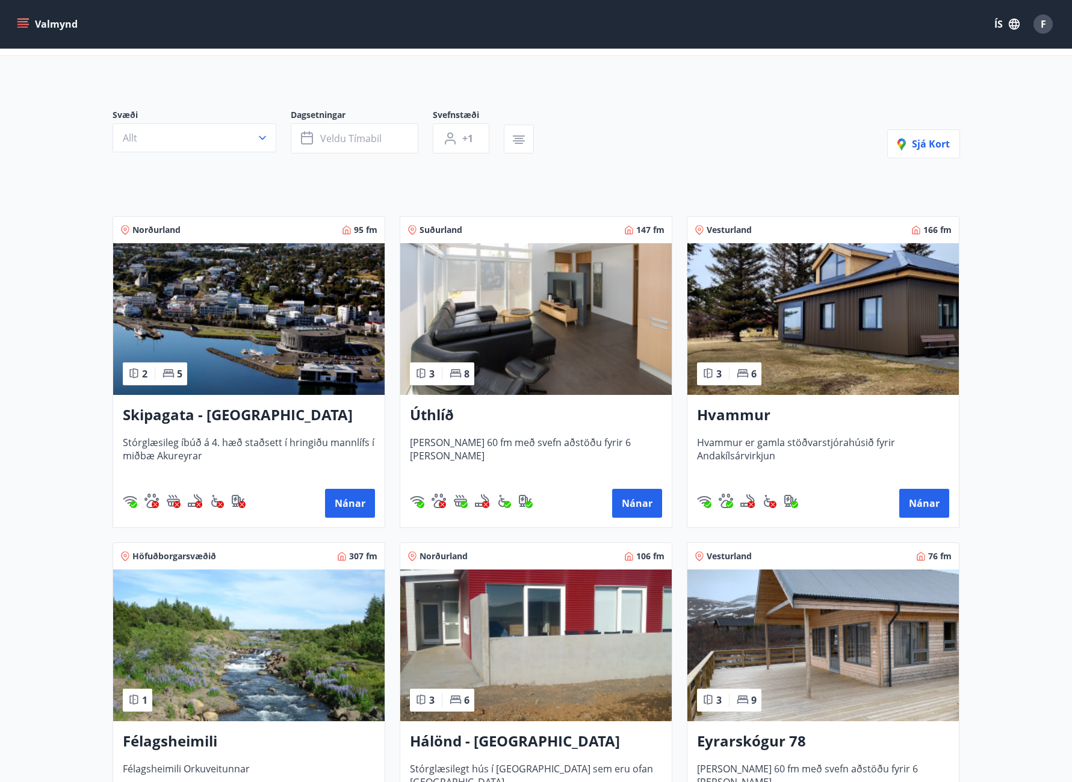
click at [229, 415] on h3 "Skipagata - [GEOGRAPHIC_DATA]" at bounding box center [249, 416] width 252 height 22
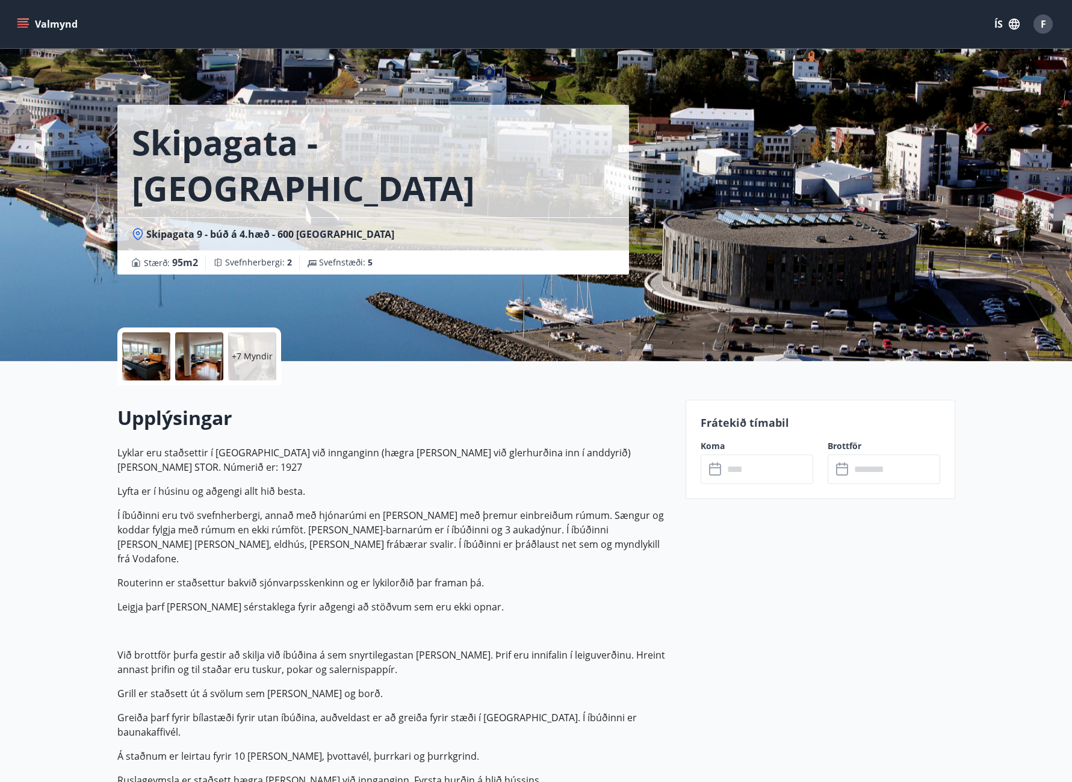
click at [237, 344] on div "+7 Myndir" at bounding box center [252, 356] width 48 height 48
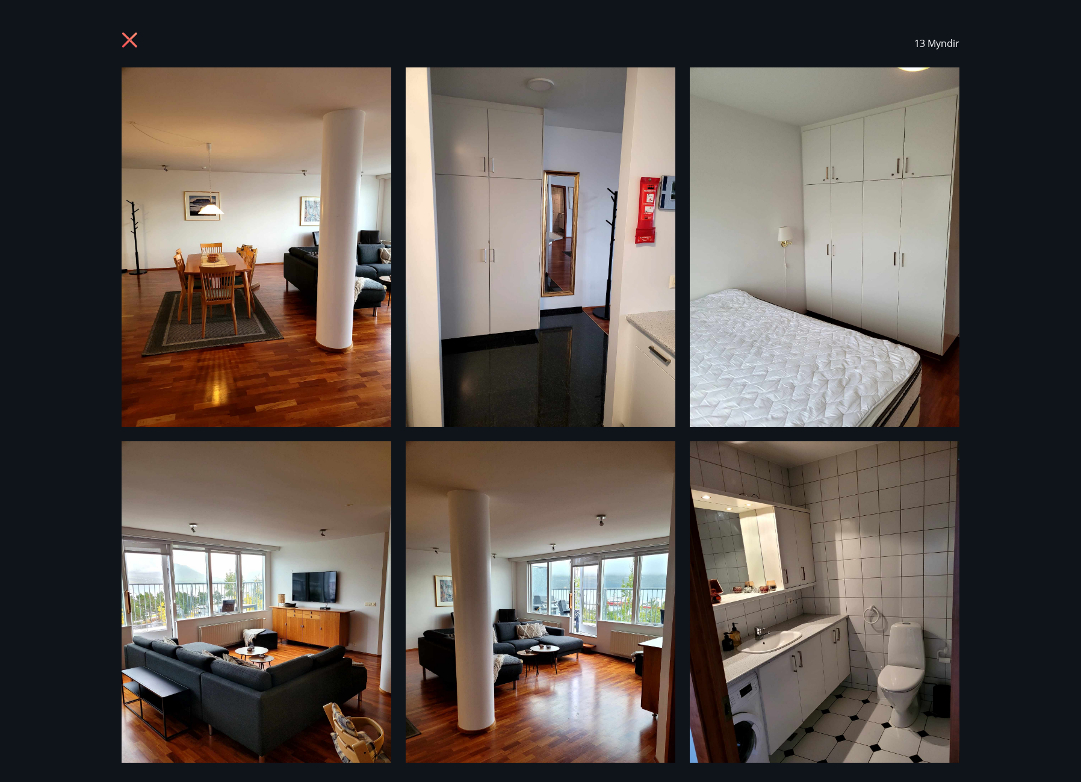
click at [122, 42] on icon at bounding box center [131, 41] width 19 height 19
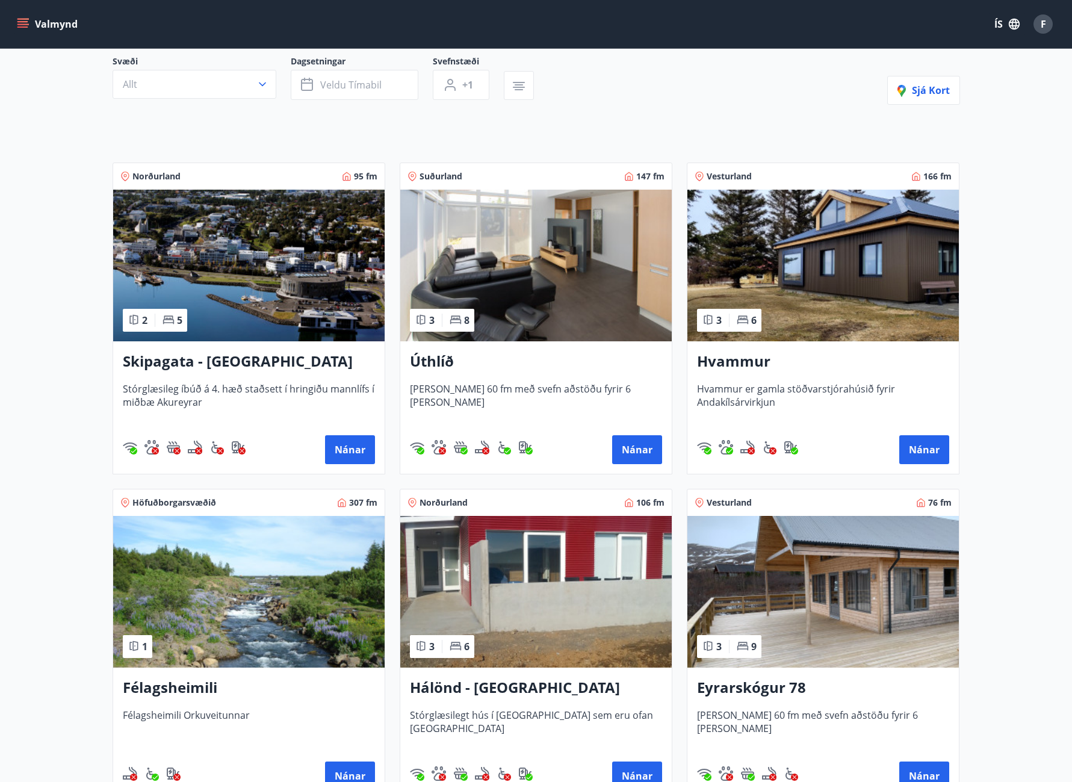
scroll to position [120, 0]
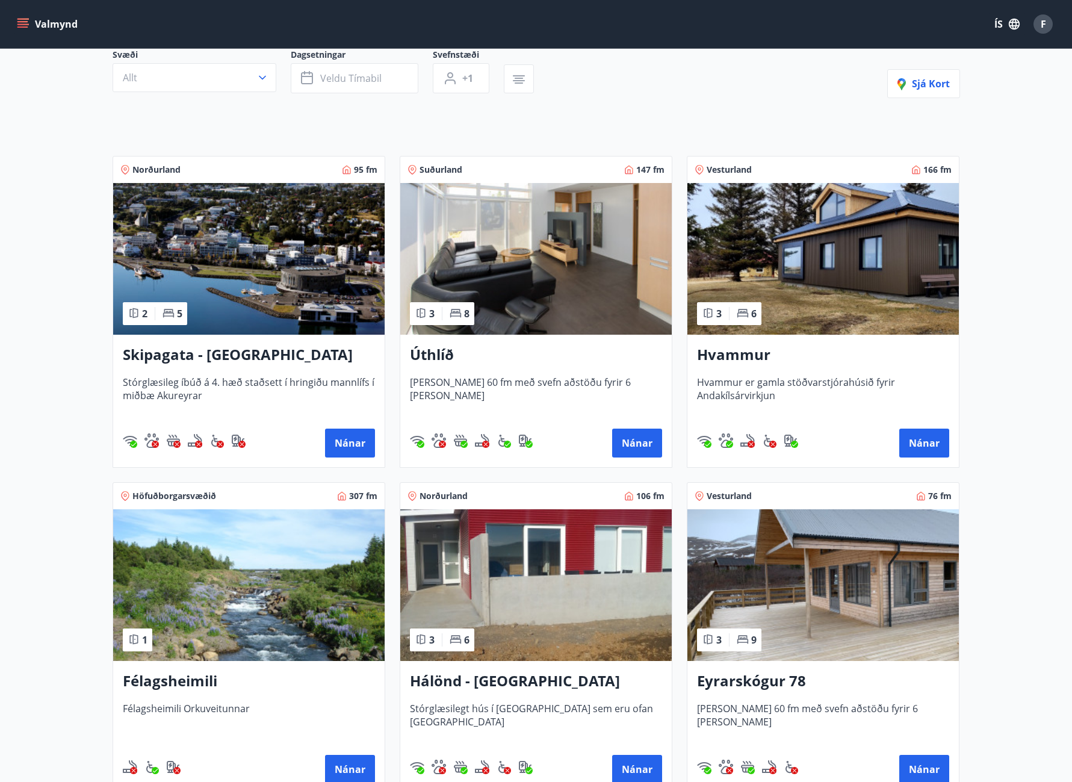
click at [440, 355] on h3 "Úthlíð" at bounding box center [536, 355] width 252 height 22
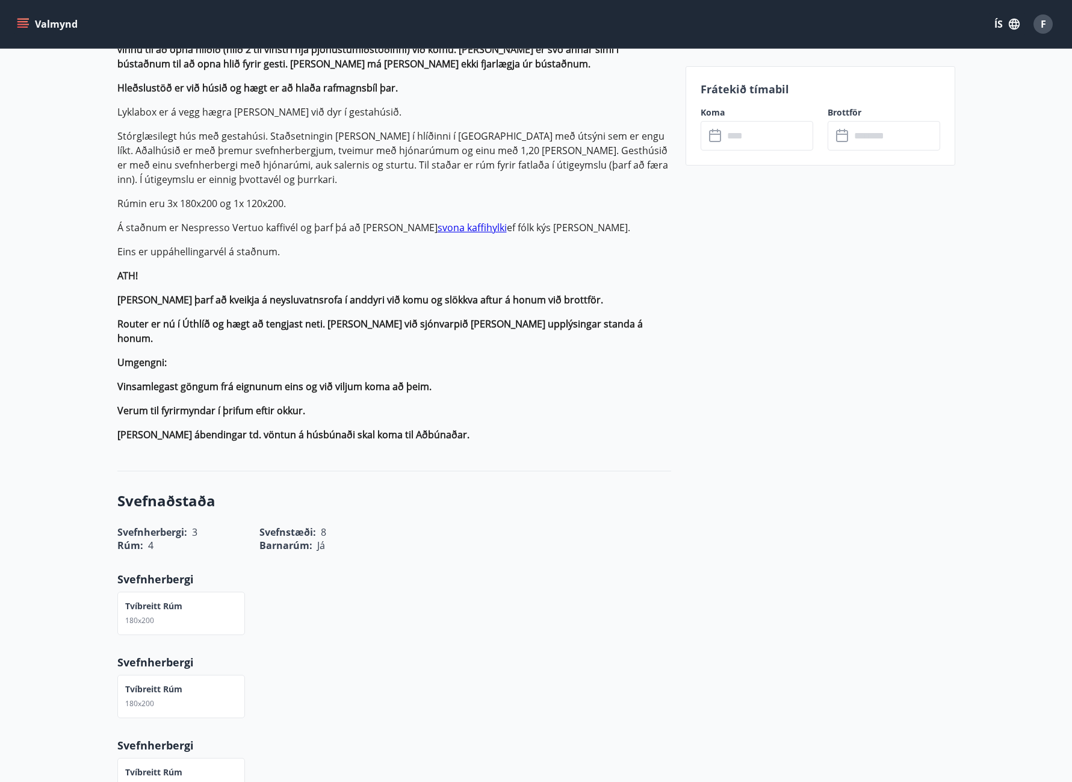
scroll to position [701, 0]
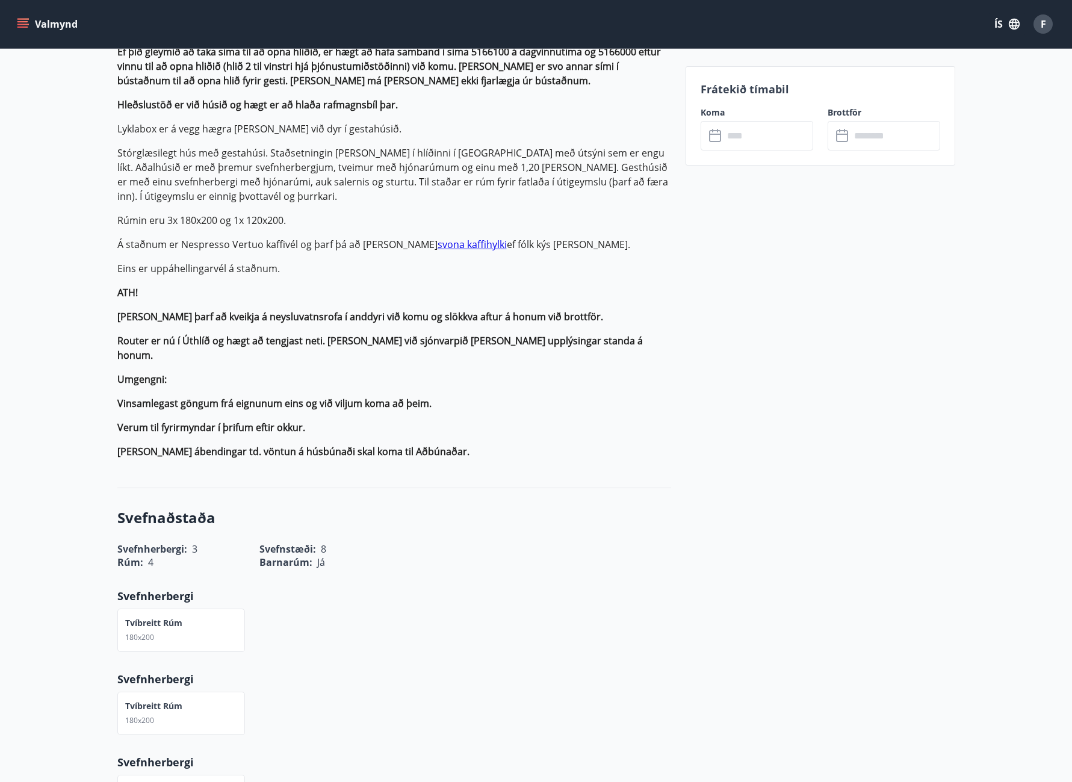
click at [438, 238] on link "svona kaffihylki" at bounding box center [472, 244] width 69 height 13
